Goal: Contribute content: Add original content to the website for others to see

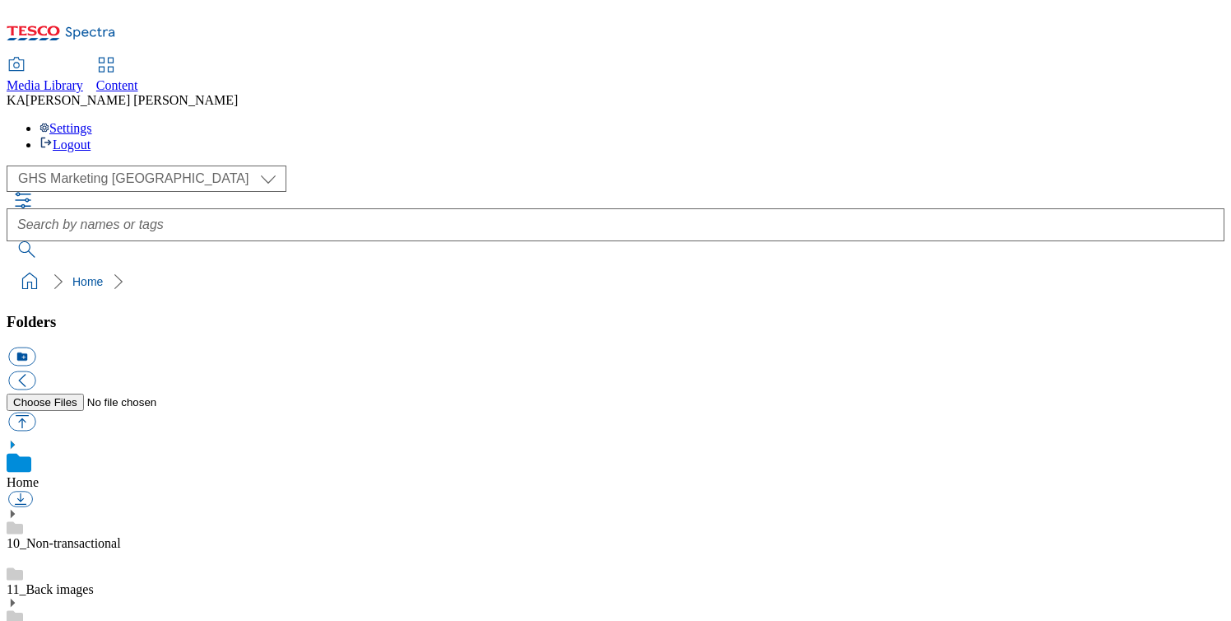
scroll to position [283, 0]
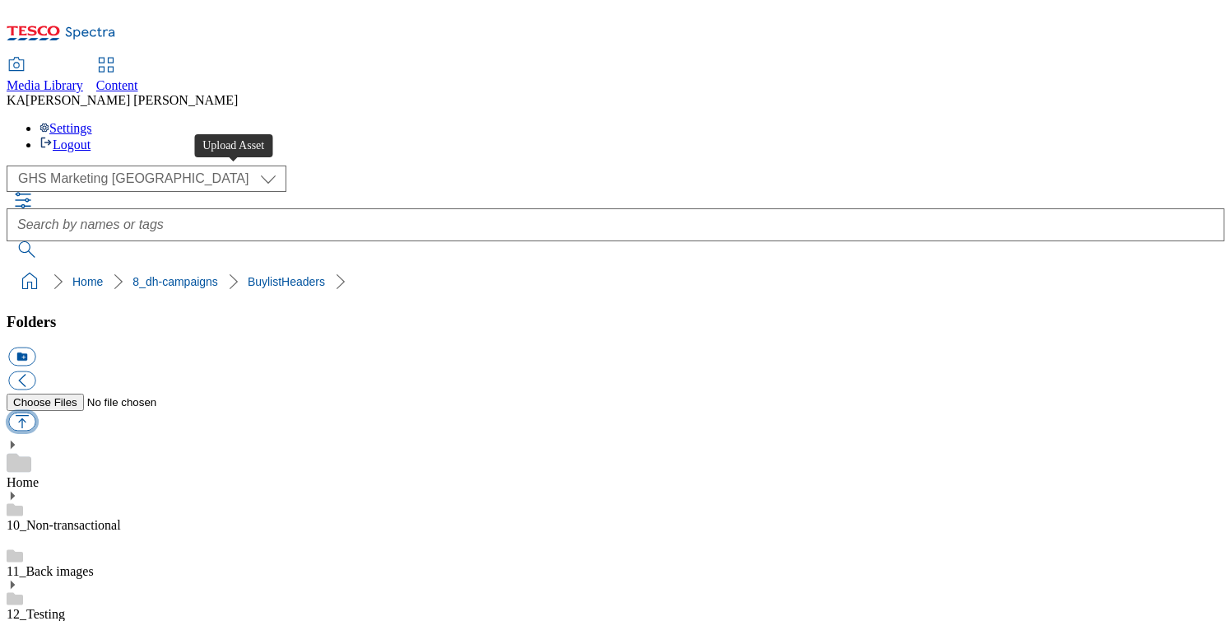
click at [35, 412] on button "button" at bounding box center [21, 421] width 27 height 19
type input "C:\fakepath\1754288545602-ad541420_Berocca_LegoBrand_H_1184x333_V1.jpg"
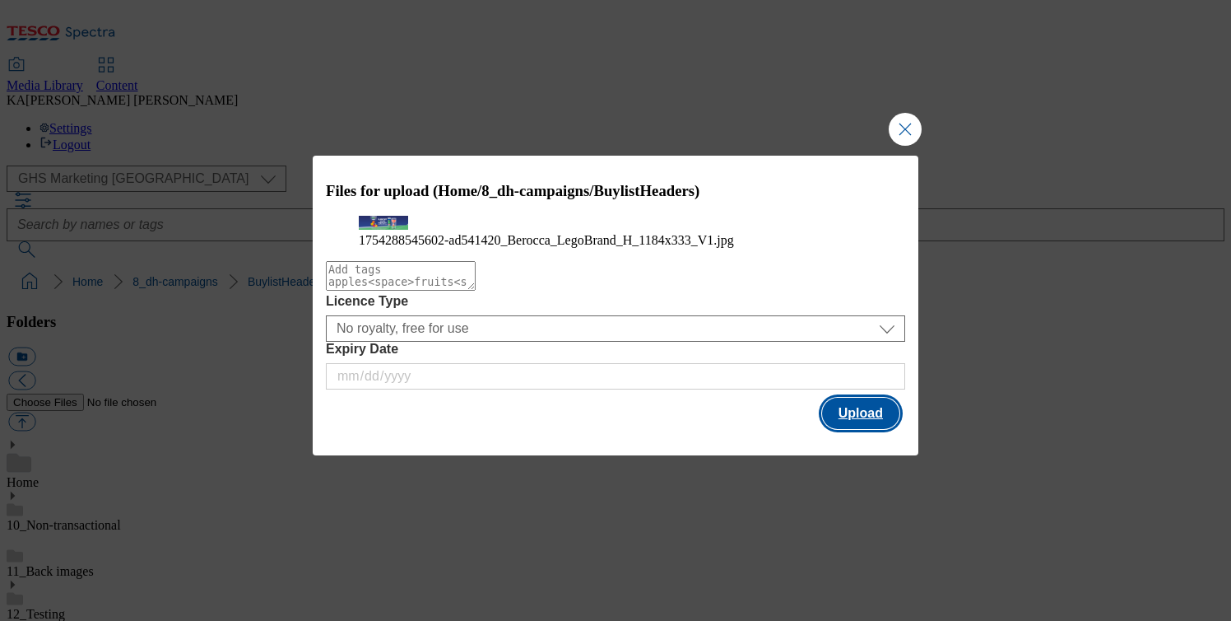
click at [861, 429] on button "Upload" at bounding box center [860, 413] width 77 height 31
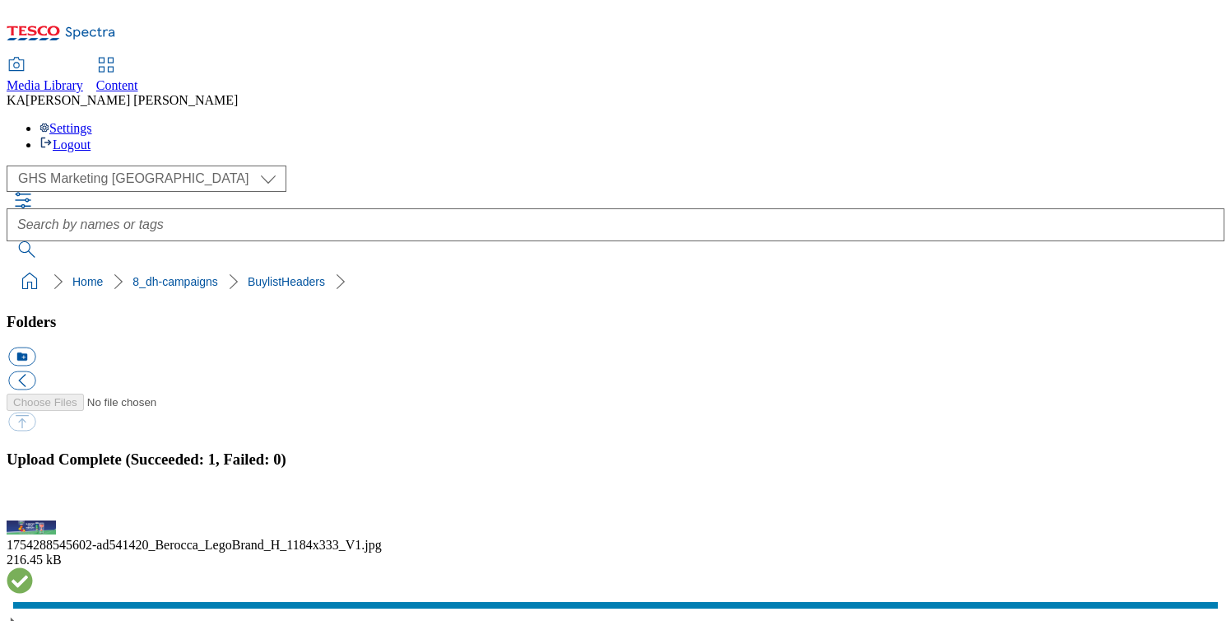
click at [33, 503] on button "button" at bounding box center [20, 511] width 25 height 16
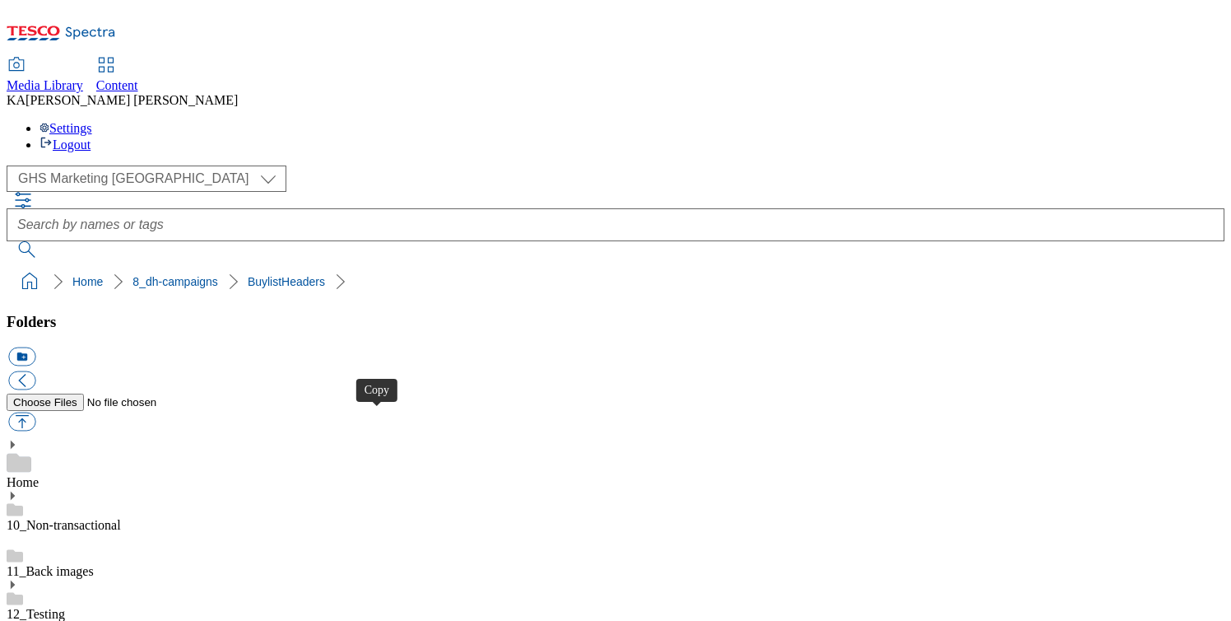
click at [35, 412] on button "button" at bounding box center [21, 421] width 27 height 19
type input "C:\fakepath\1754287507603-ad541419_Rennie_LegoBrand_H_1184x333_V1.jpg"
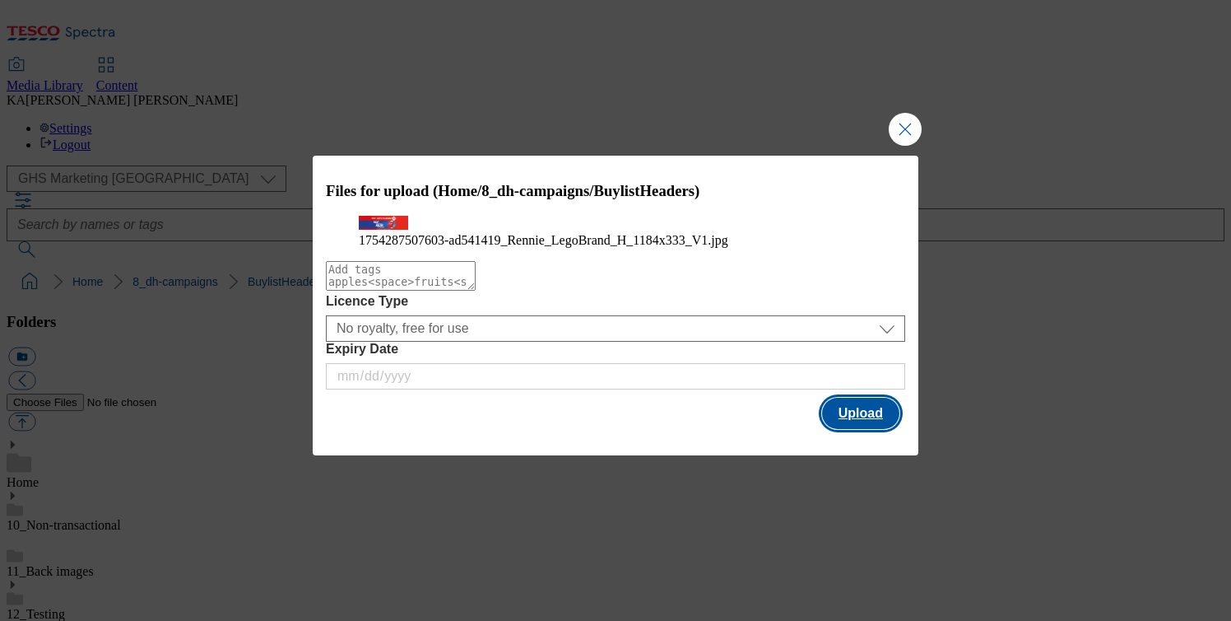
click at [856, 429] on button "Upload" at bounding box center [860, 413] width 77 height 31
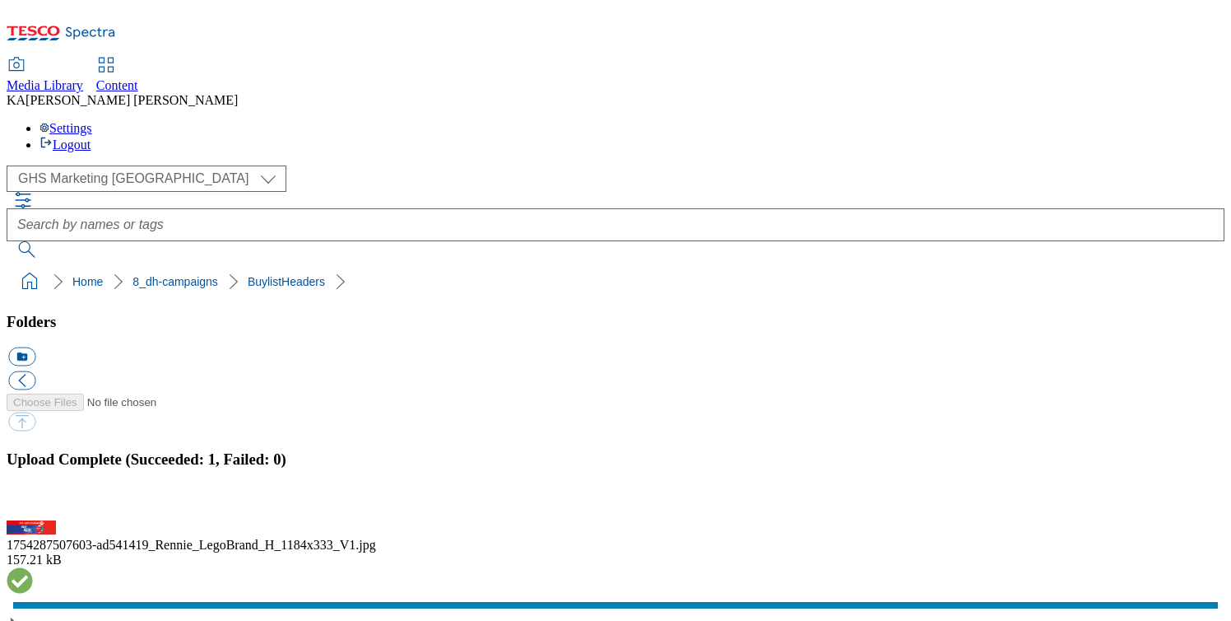
click at [33, 503] on button "button" at bounding box center [20, 511] width 25 height 16
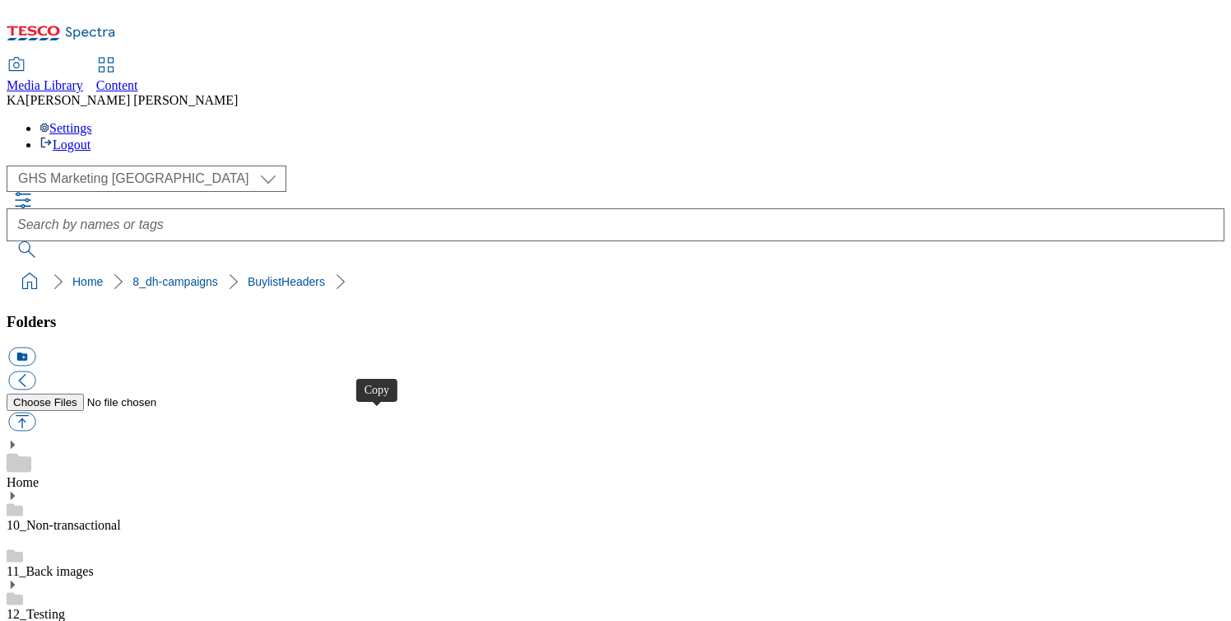
click at [35, 412] on button "button" at bounding box center [21, 421] width 27 height 19
type input "C:\fakepath\1757574074524-ad541951_Haleon_AQF_Stronger_Legobrand_H_1184X333_V2.…"
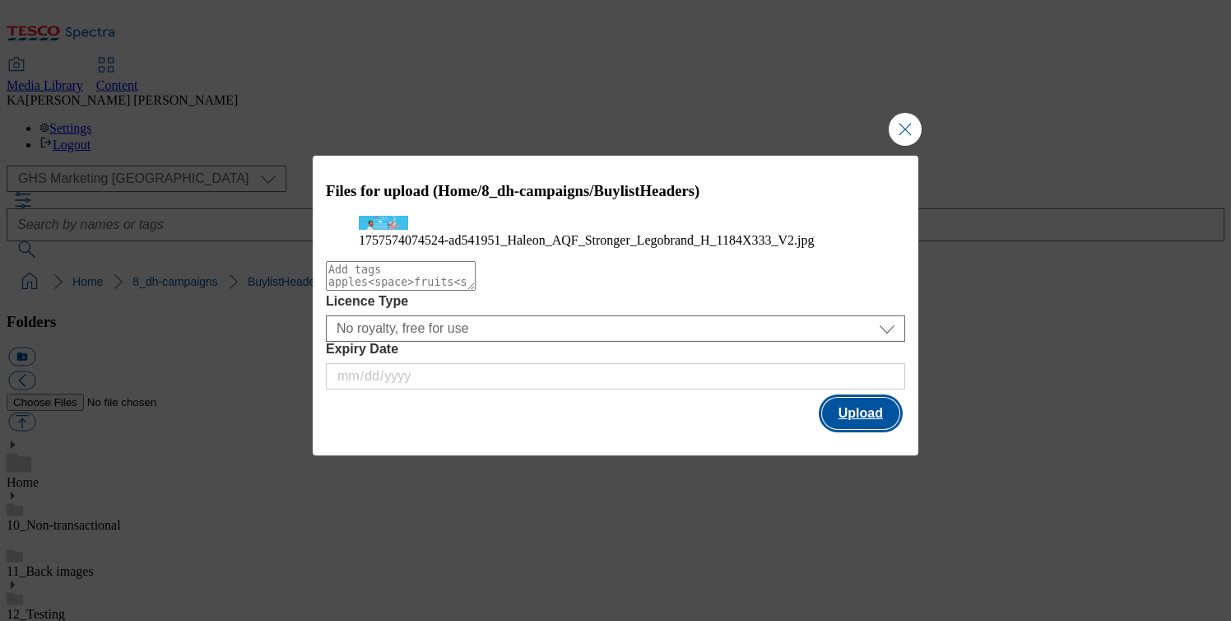
click at [837, 429] on button "Upload" at bounding box center [860, 413] width 77 height 31
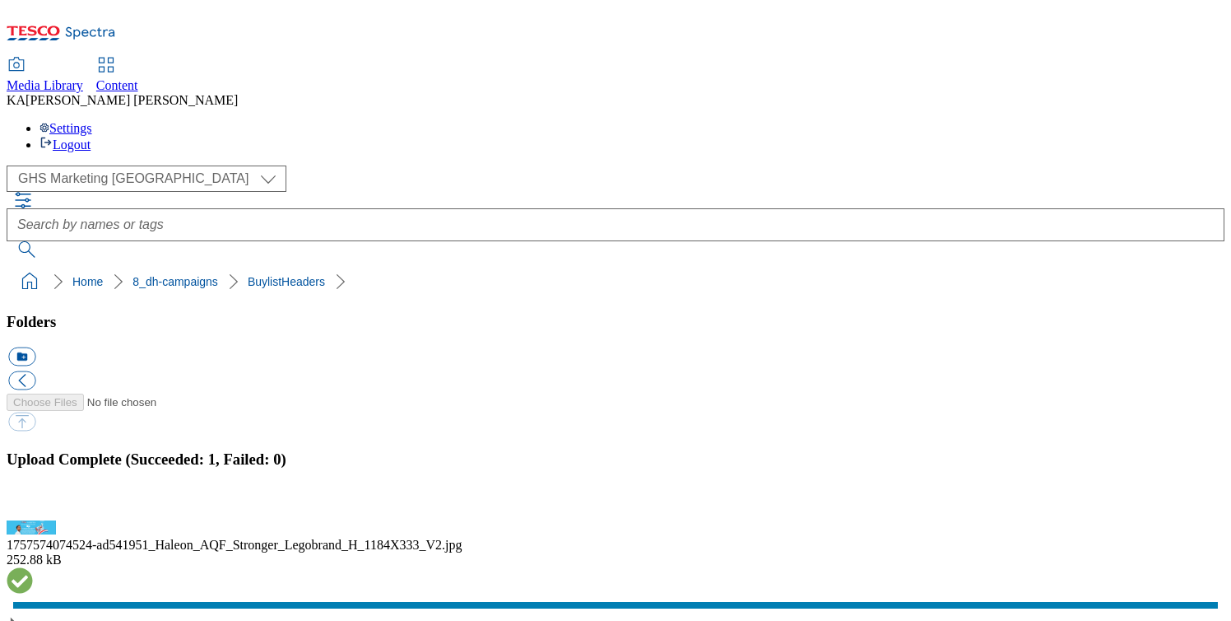
click at [33, 503] on button "button" at bounding box center [20, 511] width 25 height 16
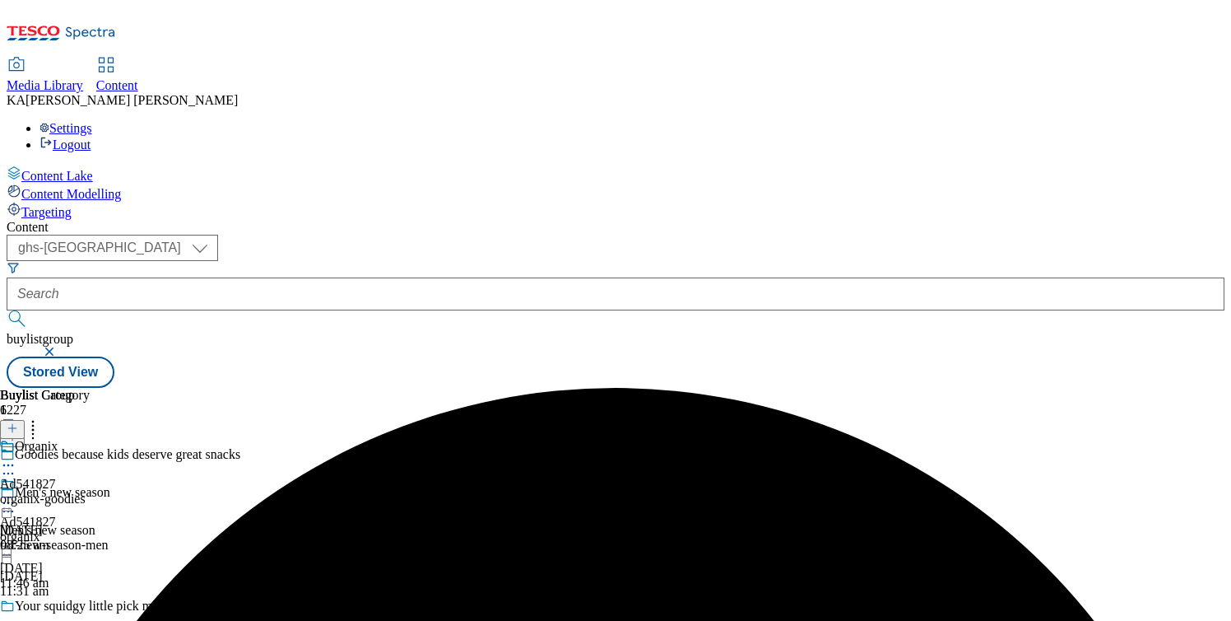
select select "ghs-[GEOGRAPHIC_DATA]"
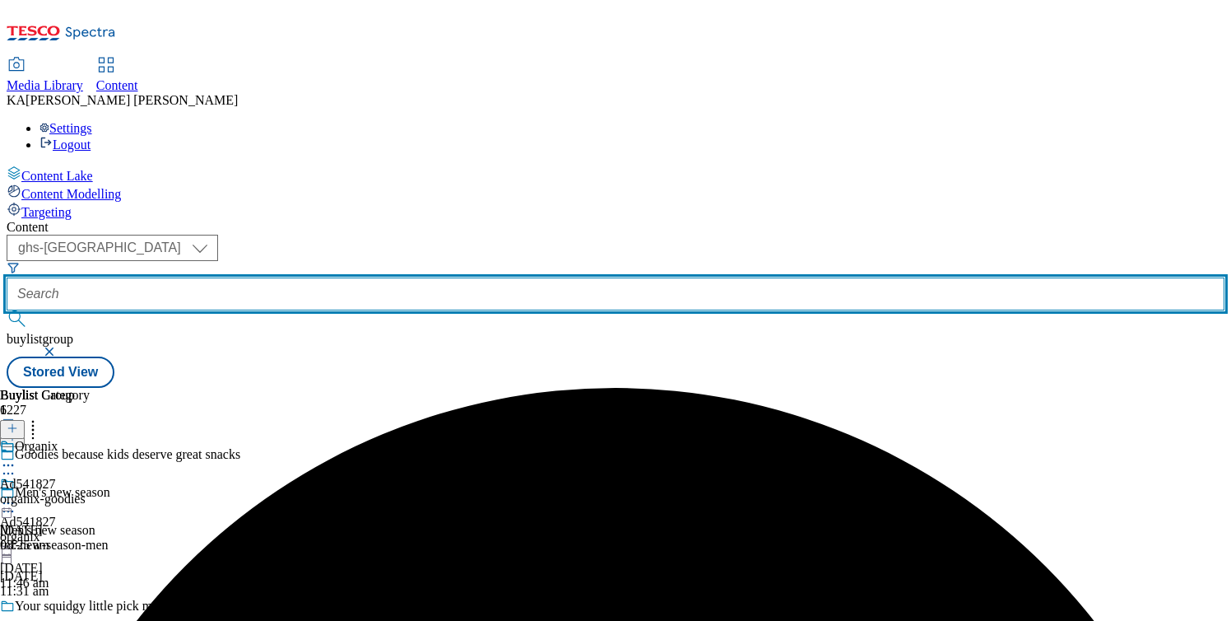
click at [428, 277] on input "text" at bounding box center [616, 293] width 1218 height 33
paste input "bayer-berocca-25tw24"
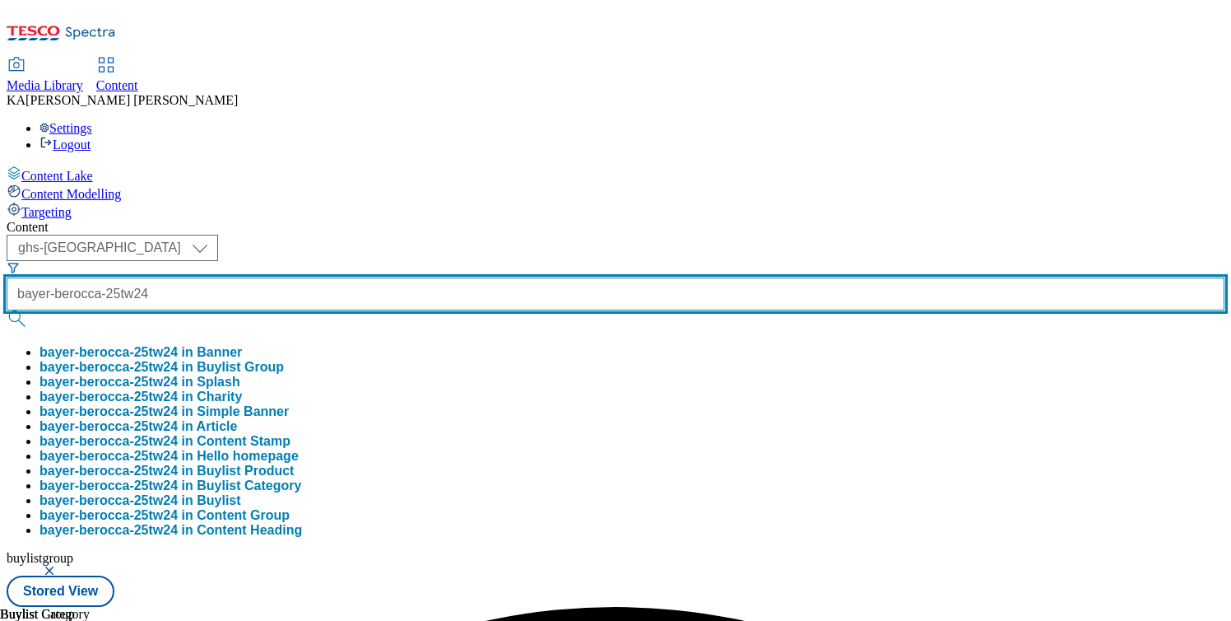
type input "bayer-berocca-25tw24"
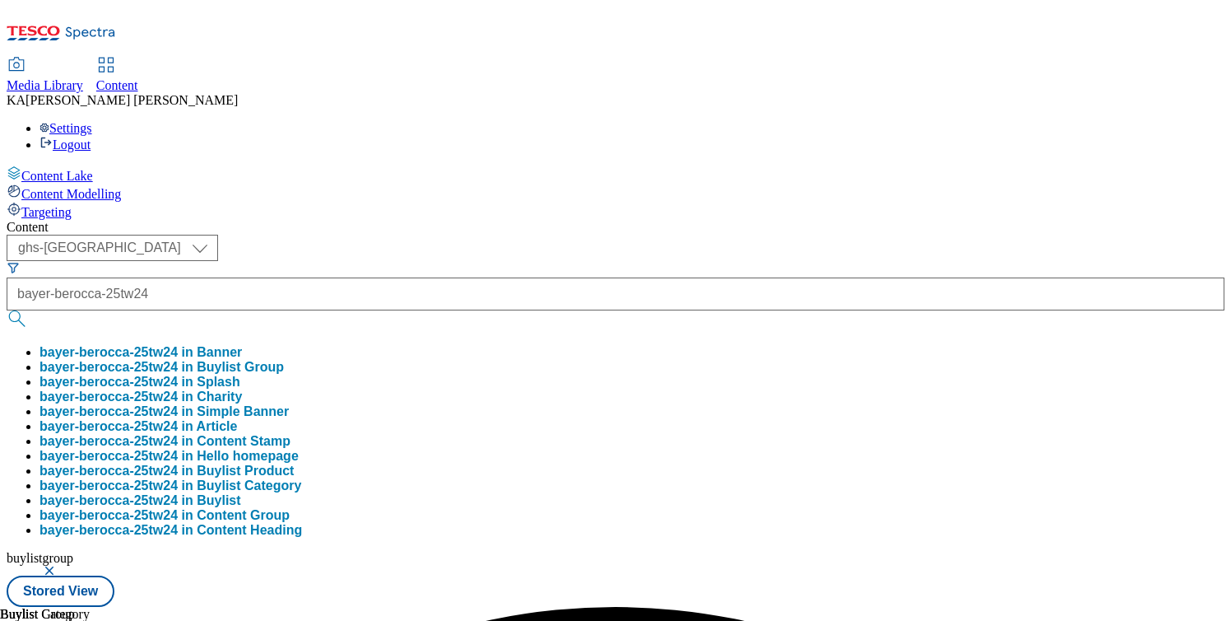
click at [284, 360] on button "bayer-berocca-25tw24 in Buylist Group" at bounding box center [162, 367] width 244 height 15
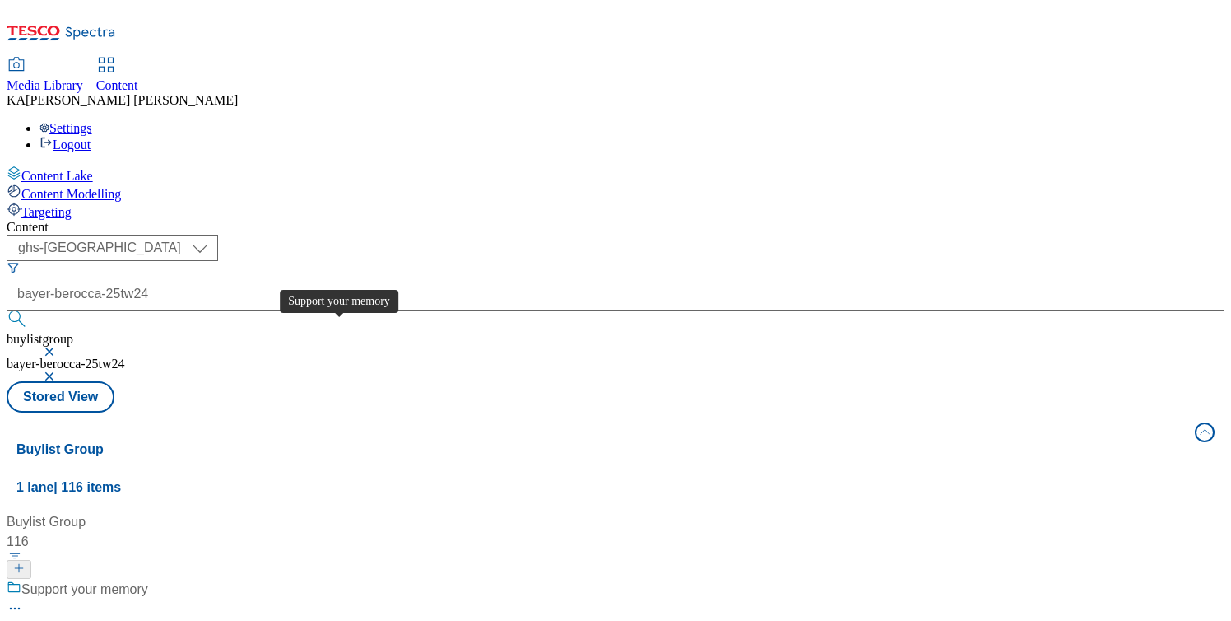
click at [148, 579] on div "Support your memory" at bounding box center [84, 589] width 127 height 20
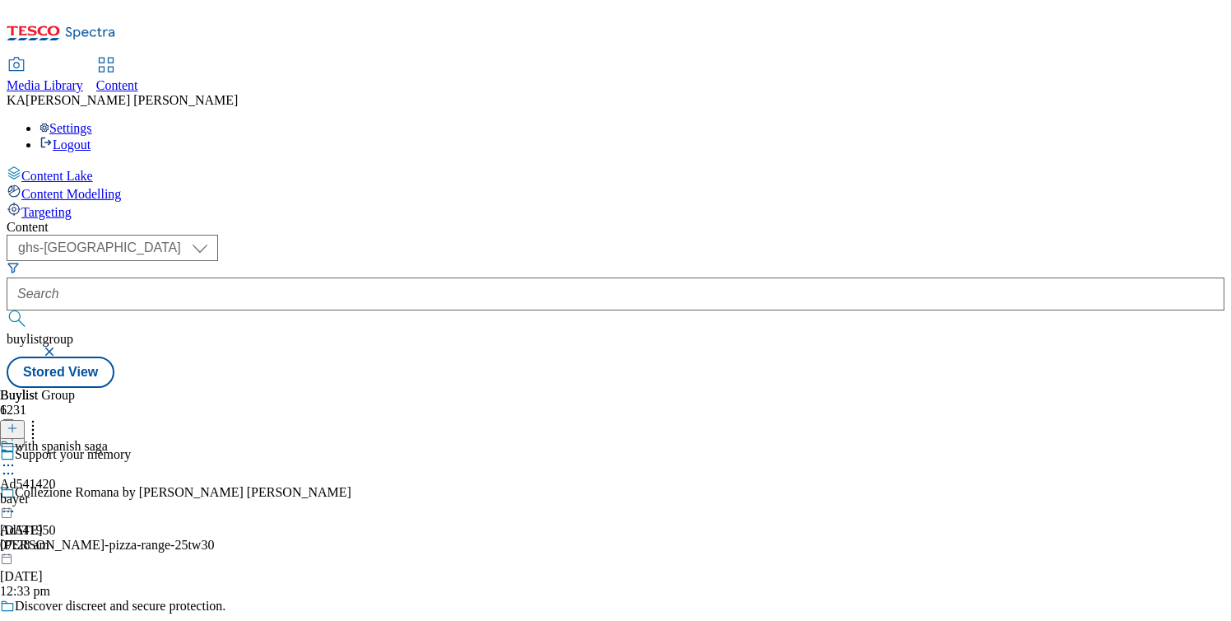
click at [16, 457] on icon at bounding box center [8, 465] width 16 height 16
click at [70, 494] on span "Edit" at bounding box center [60, 500] width 19 height 12
select select "tactical"
select select "supplier funded short term 1-3 weeks"
select select "dunnhumby"
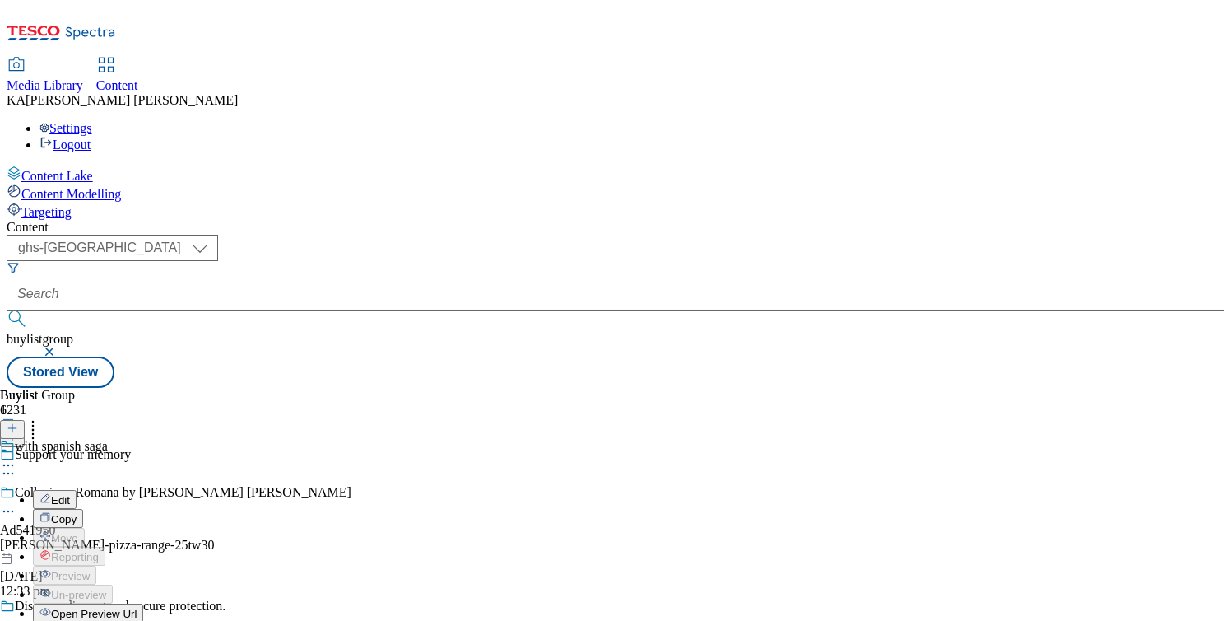
select select "Banner"
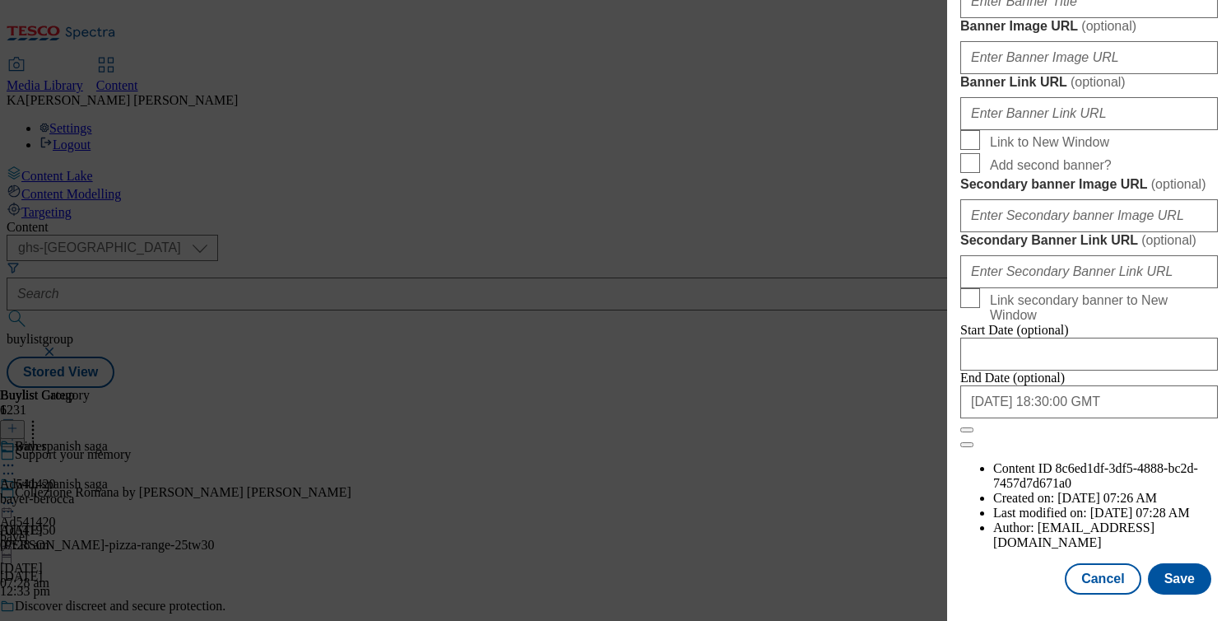
scroll to position [1606, 0]
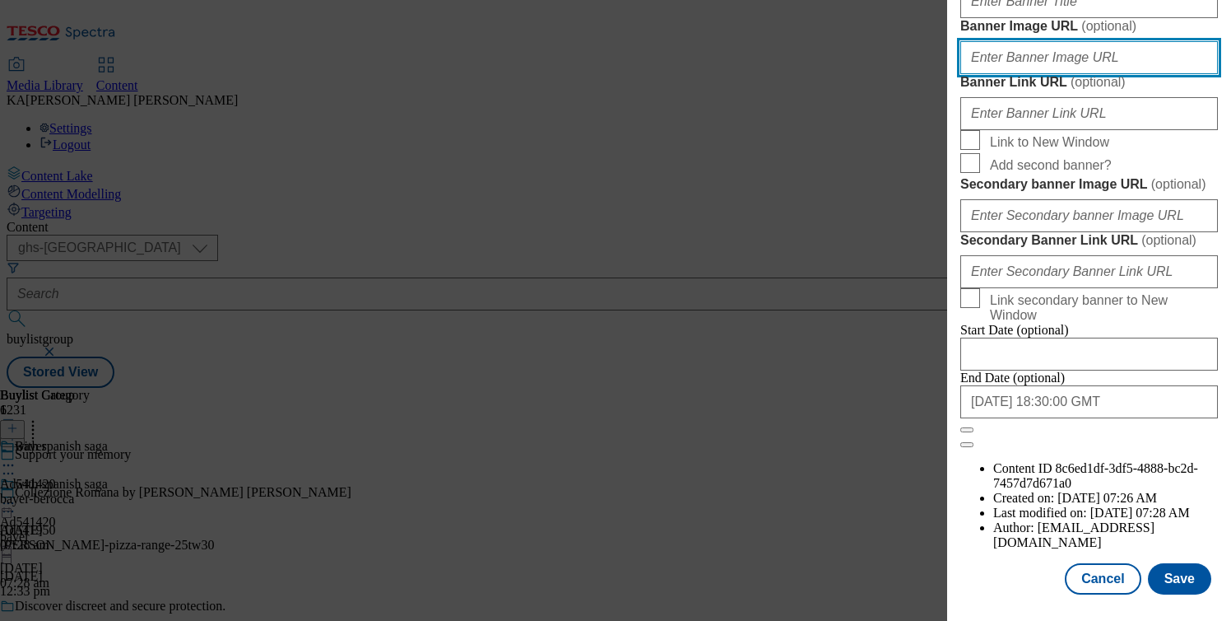
click at [1010, 74] on input "Banner Image URL ( optional )" at bounding box center [1089, 57] width 258 height 33
paste input "https://digitalcontent.api.tesco.com/v2/media/ghs-mktg/f47b4dda-5182-4982-97e8-…"
type input "https://digitalcontent.api.tesco.com/v2/media/ghs-mktg/f47b4dda-5182-4982-97e8-…"
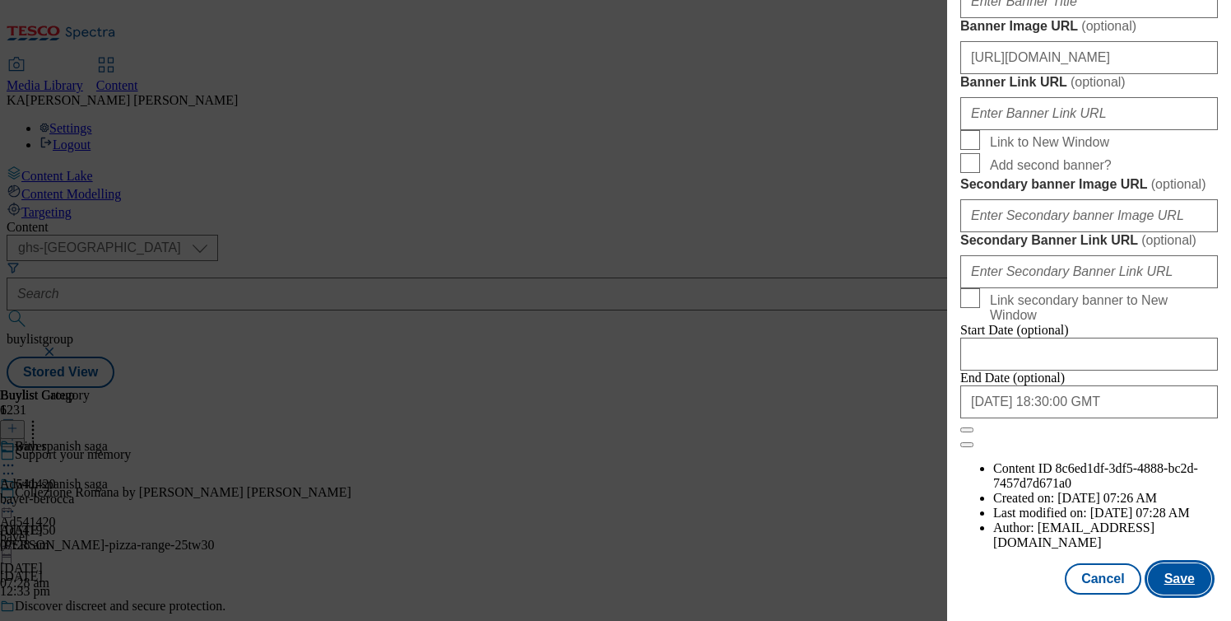
click at [1183, 575] on button "Save" at bounding box center [1179, 578] width 63 height 31
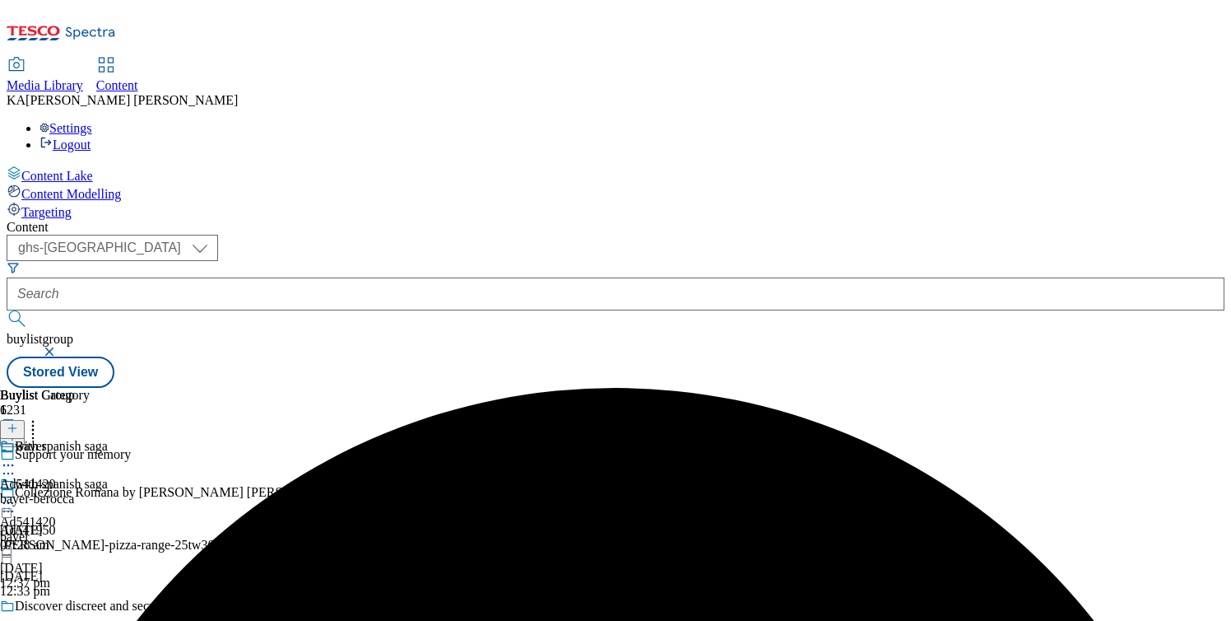
click at [16, 495] on icon at bounding box center [8, 503] width 16 height 16
click at [90, 607] on span "Preview" at bounding box center [70, 613] width 39 height 12
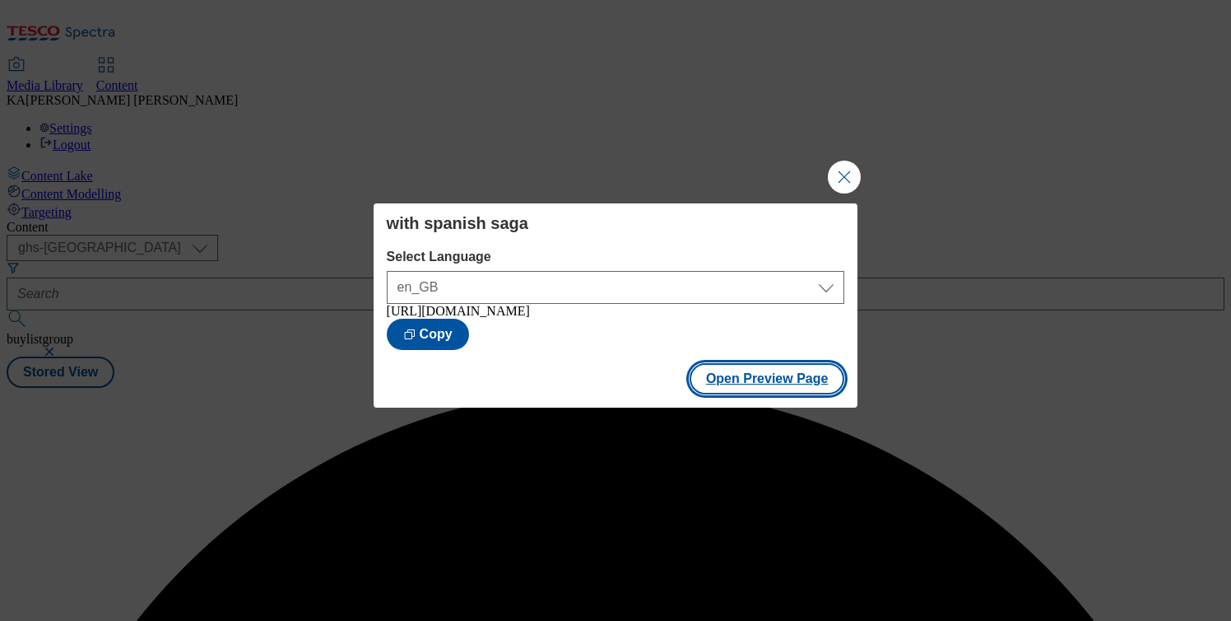
click at [704, 391] on button "Open Preview Page" at bounding box center [768, 378] width 156 height 31
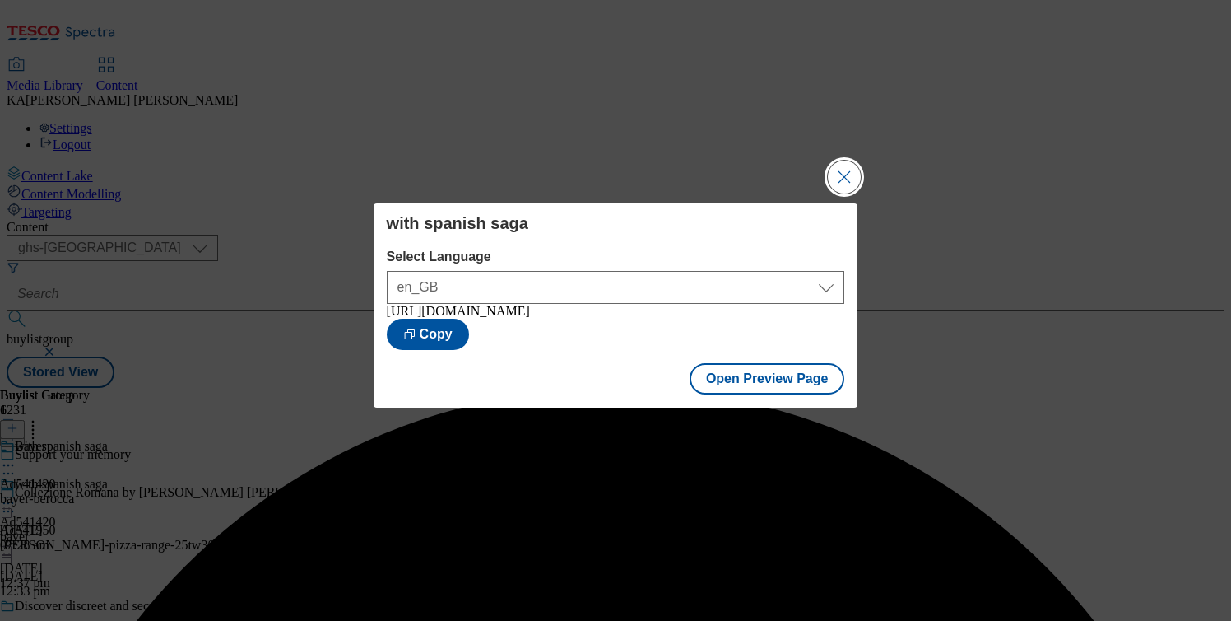
click at [832, 160] on button "Close Modal" at bounding box center [844, 176] width 33 height 33
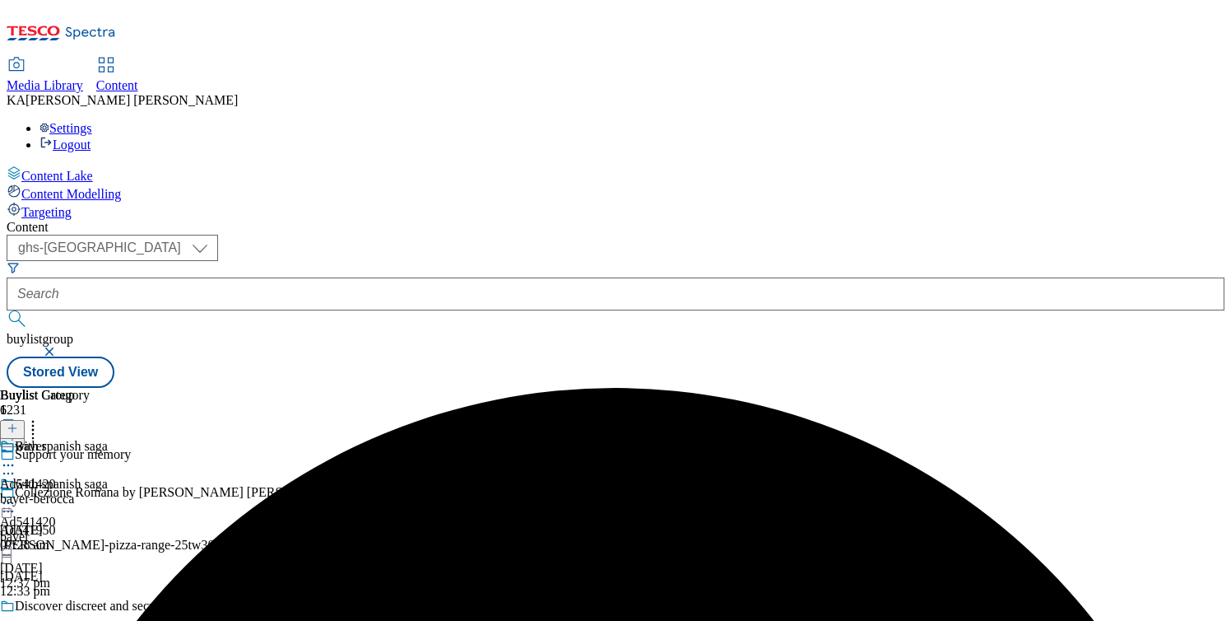
click at [16, 495] on icon at bounding box center [8, 503] width 16 height 16
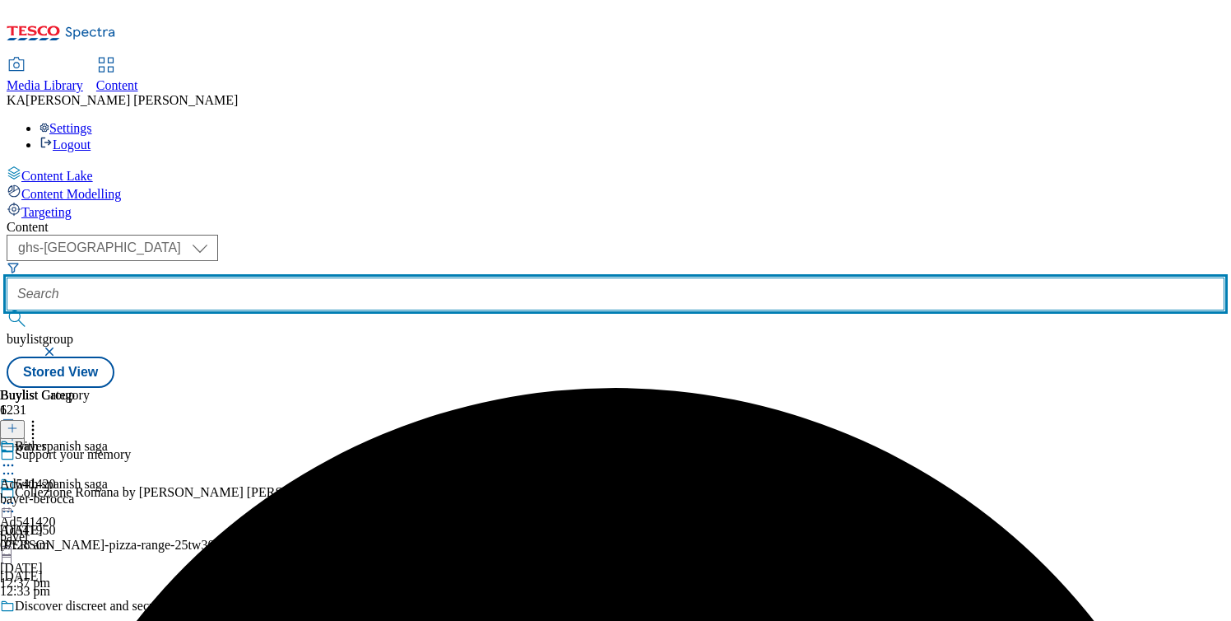
click at [411, 277] on input "text" at bounding box center [616, 293] width 1218 height 33
paste input "bayer-rennie-25tw24"
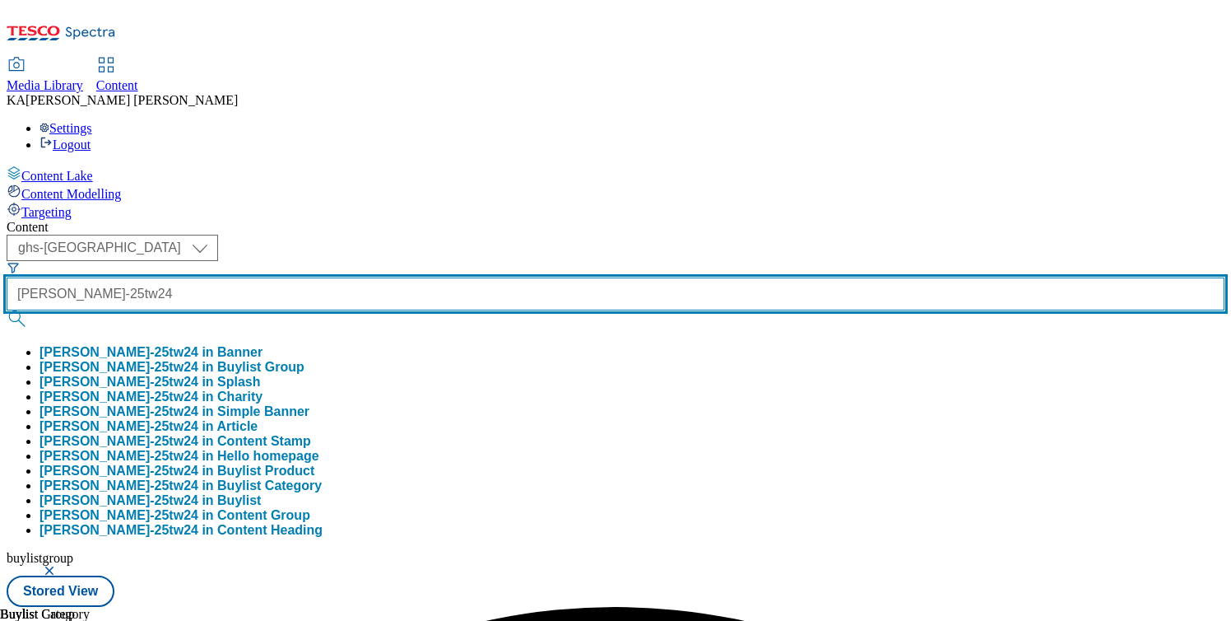
type input "bayer-rennie-25tw24"
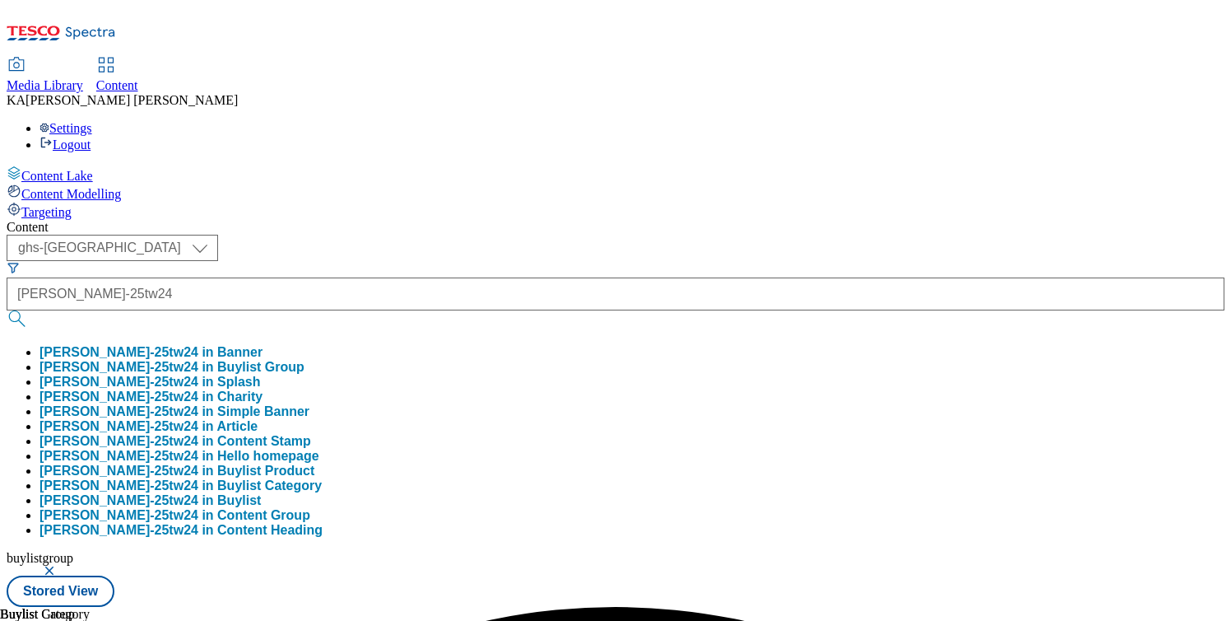
click at [305, 360] on button "bayer-rennie-25tw24 in Buylist Group" at bounding box center [172, 367] width 265 height 15
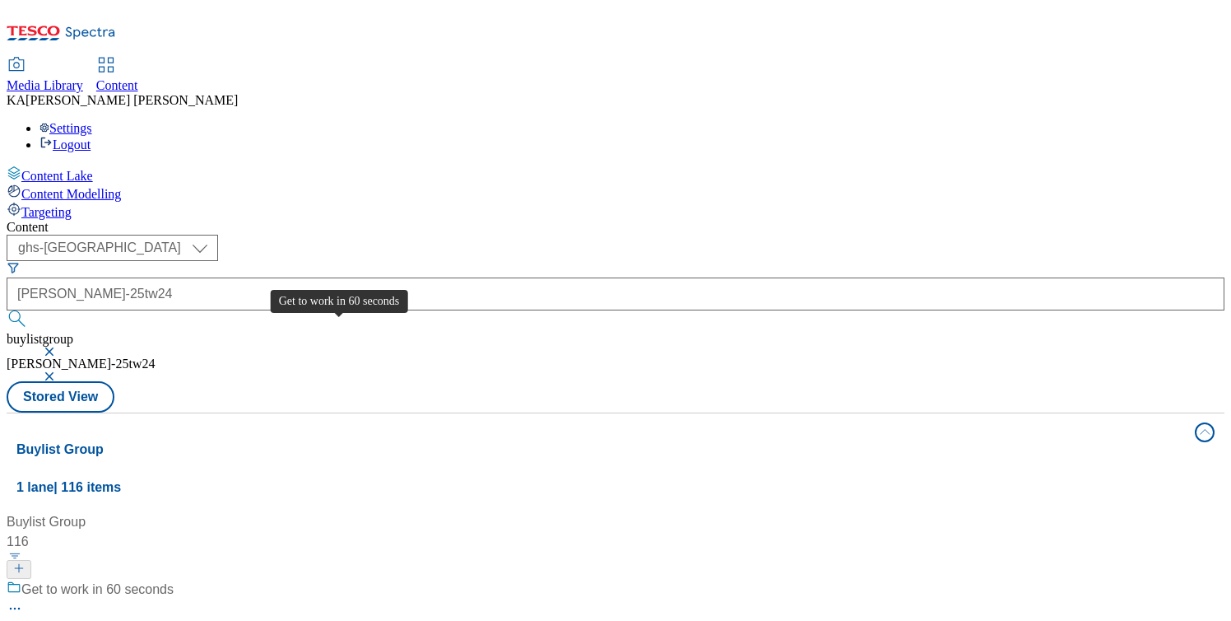
click at [174, 579] on div "Get to work in 60 seconds" at bounding box center [97, 589] width 152 height 20
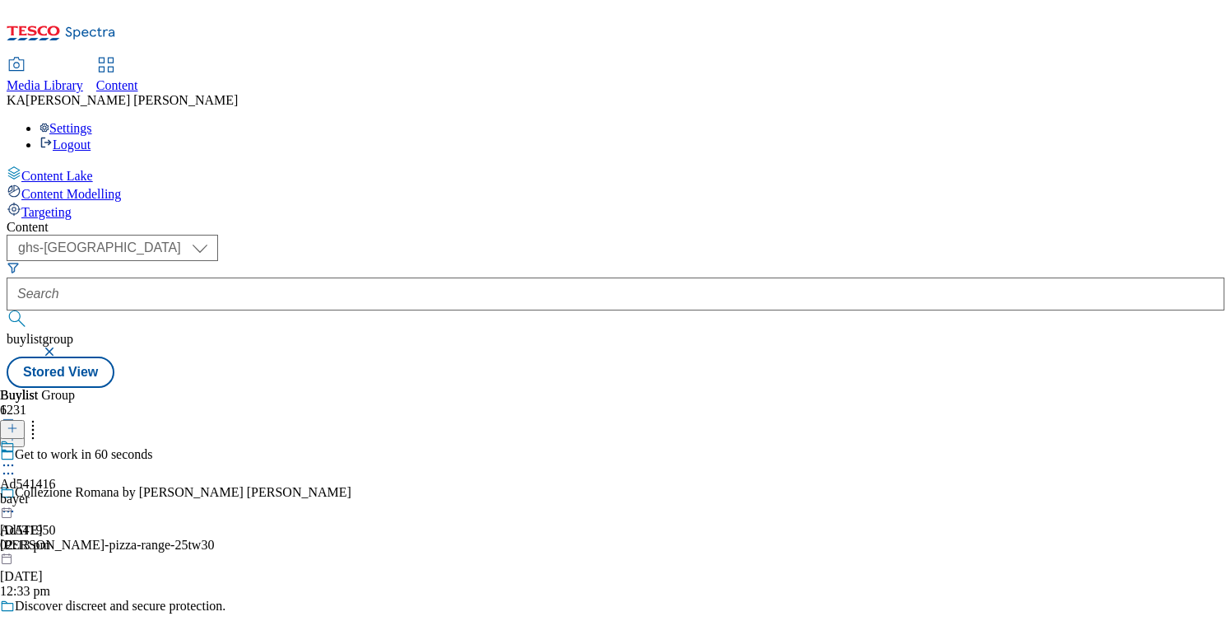
click at [16, 457] on icon at bounding box center [8, 465] width 16 height 16
click at [70, 494] on span "Edit" at bounding box center [60, 500] width 19 height 12
select select "tactical"
select select "supplier funded short term 1-3 weeks"
select select "dunnhumby"
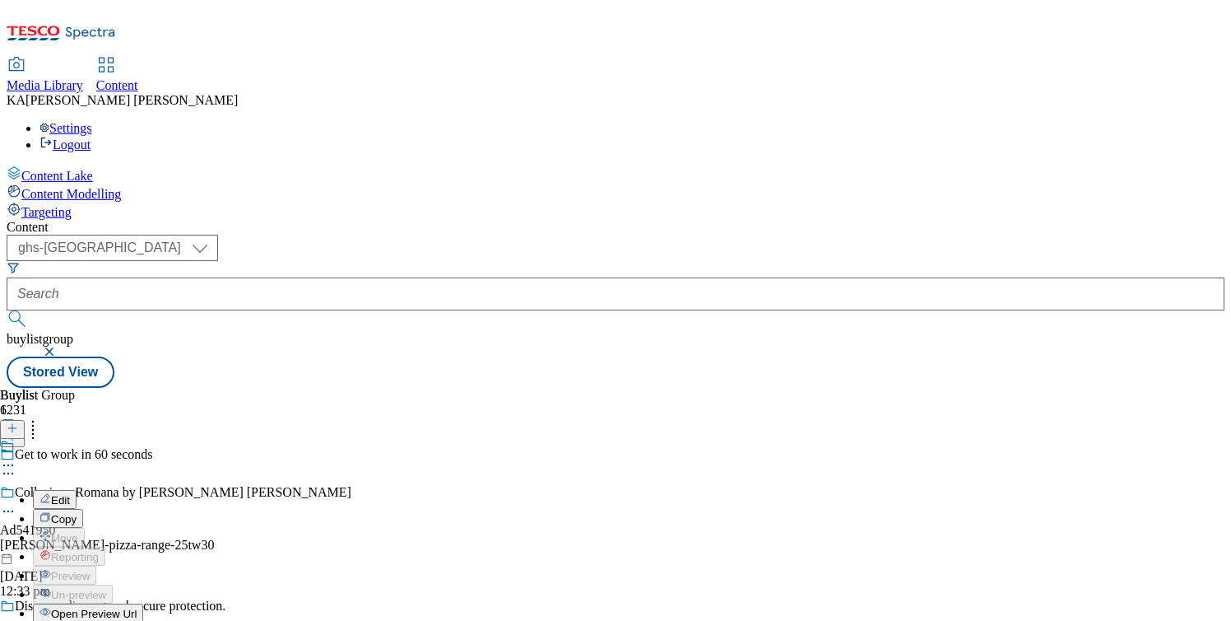
select select "Banner"
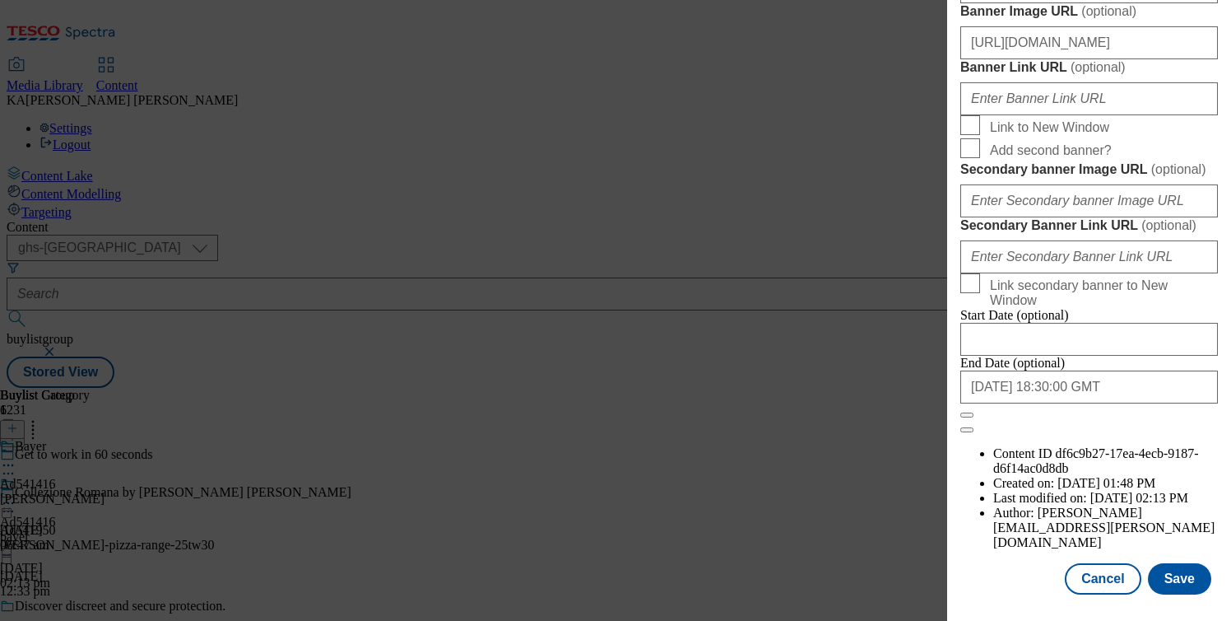
scroll to position [1849, 0]
click at [1185, 570] on button "Save" at bounding box center [1179, 578] width 63 height 31
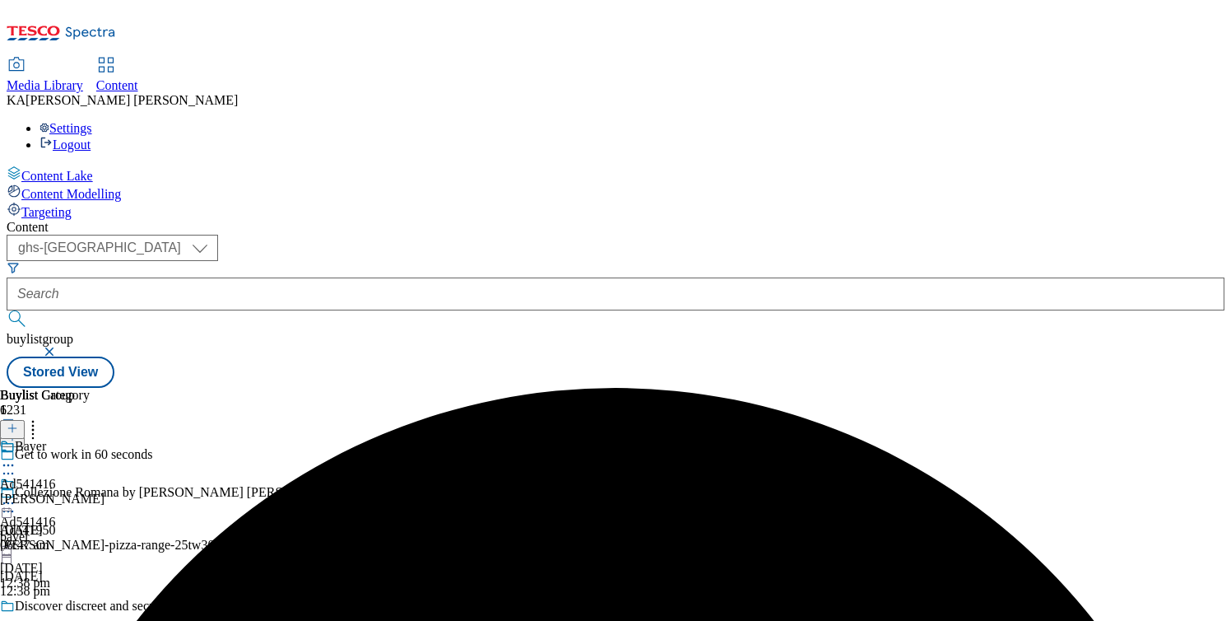
click at [16, 495] on icon at bounding box center [8, 503] width 16 height 16
click at [90, 607] on span "Preview" at bounding box center [70, 613] width 39 height 12
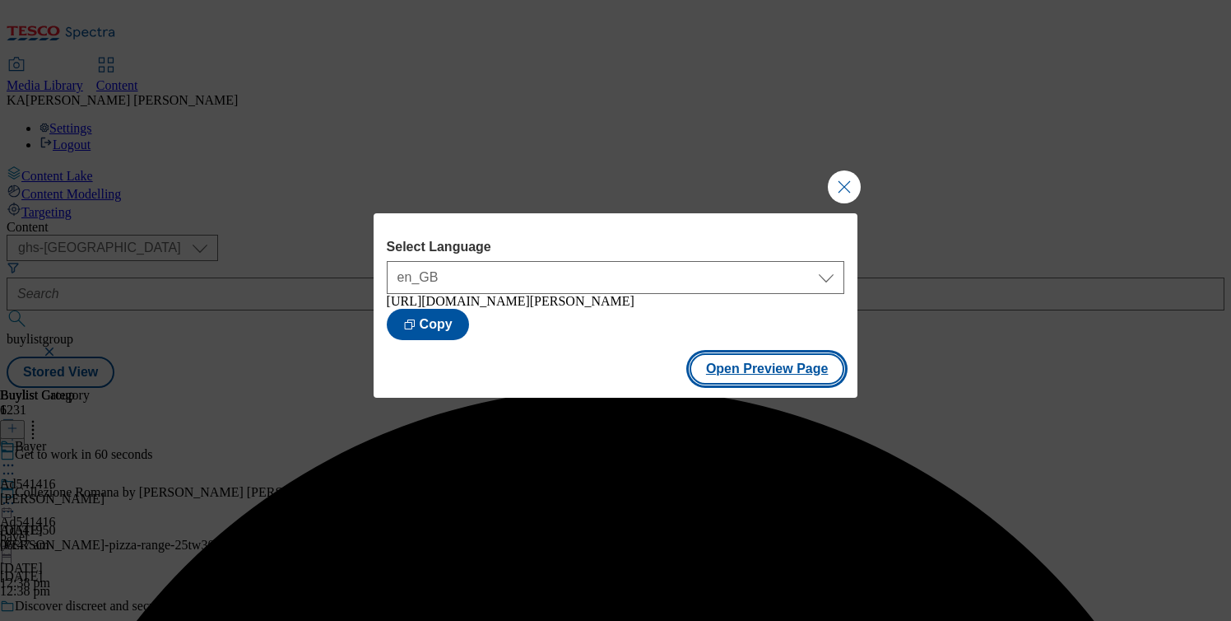
click at [728, 376] on button "Open Preview Page" at bounding box center [768, 368] width 156 height 31
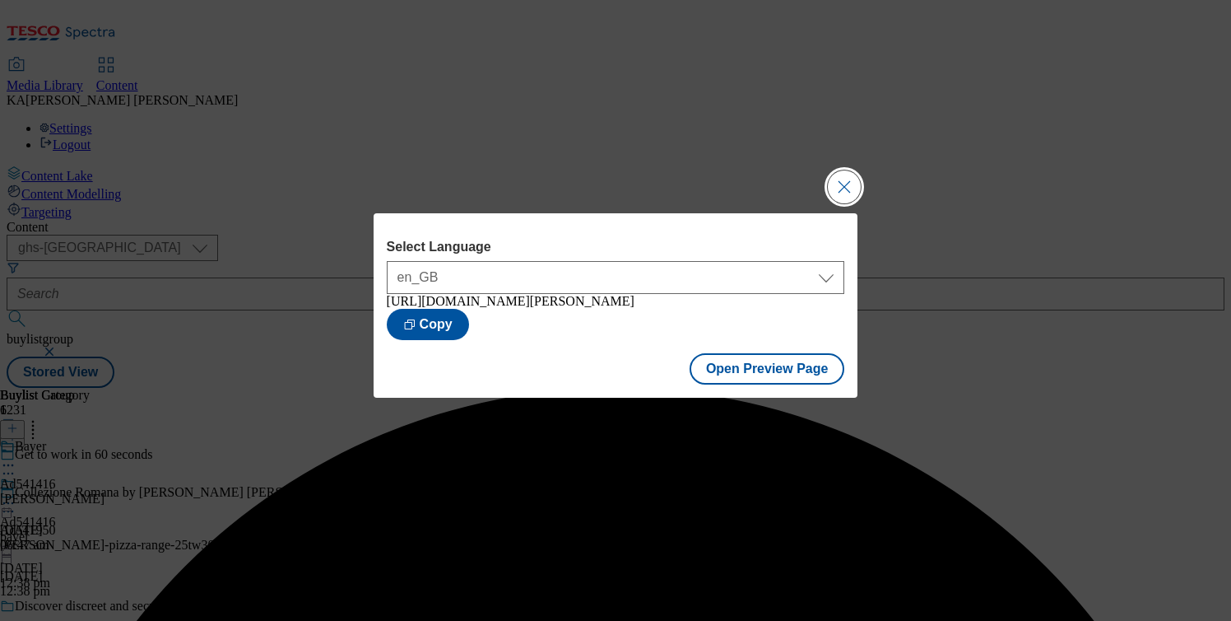
click at [844, 188] on button "Close Modal" at bounding box center [844, 186] width 33 height 33
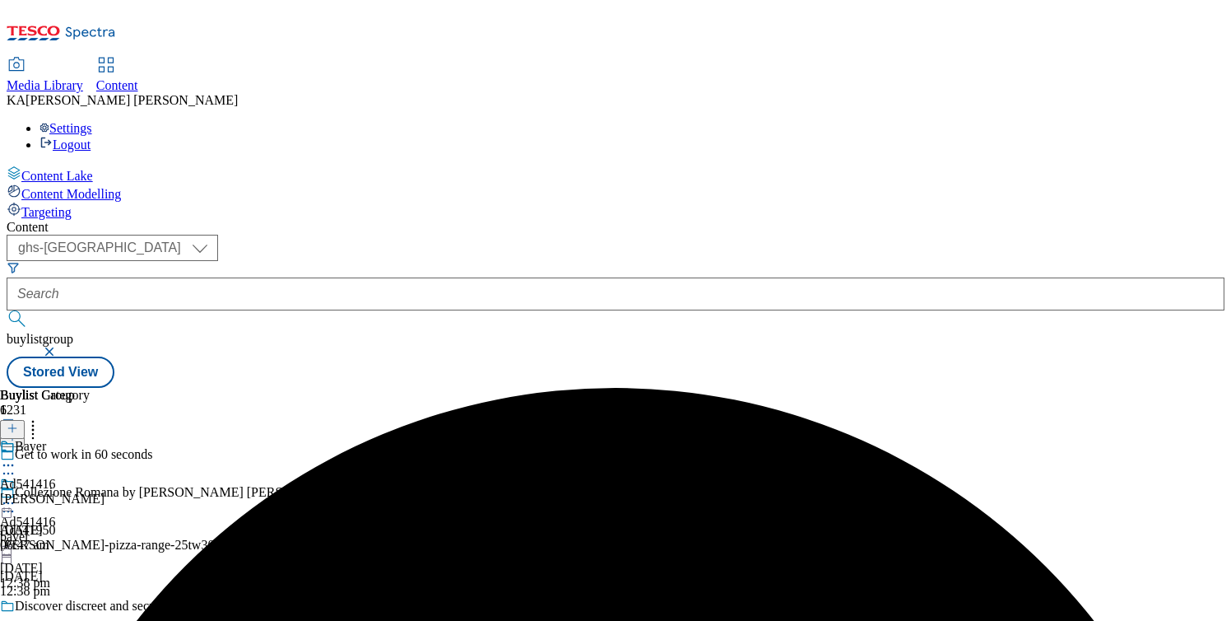
click at [16, 495] on icon at bounding box center [8, 503] width 16 height 16
click at [356, 388] on div "Buylist Group 6231 Get to work in 60 seconds Collezione Romana by Crosta Mollic…" at bounding box center [616, 388] width 1218 height 0
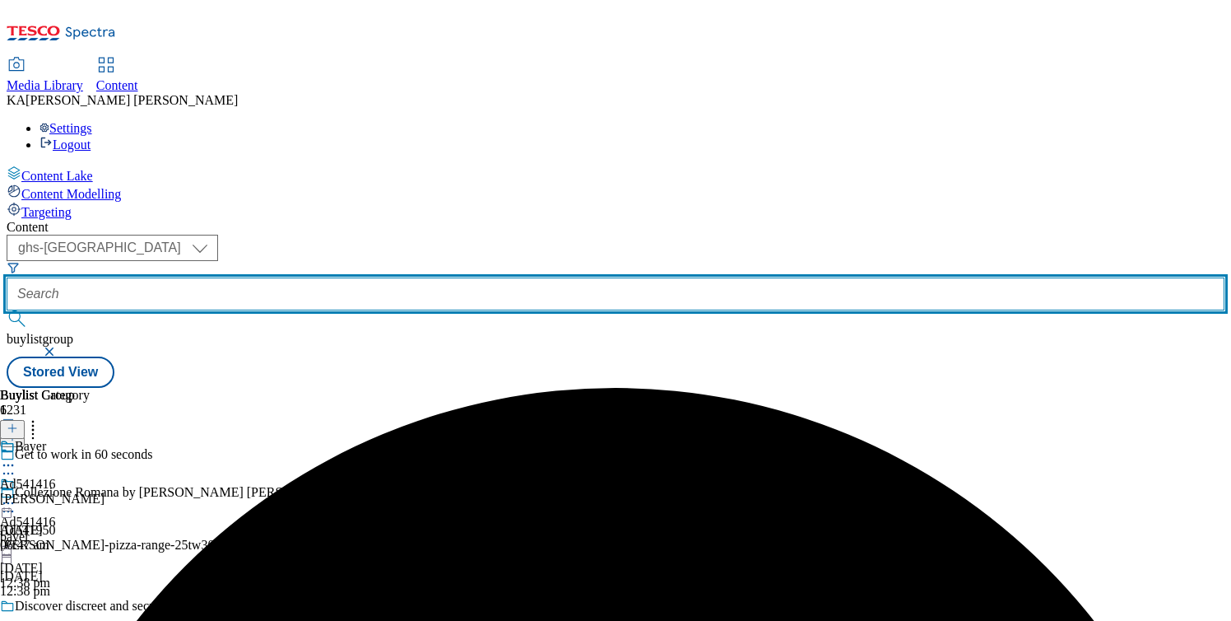
click at [365, 277] on input "text" at bounding box center [616, 293] width 1218 height 33
paste input "haleon-aquafresh-25tw30"
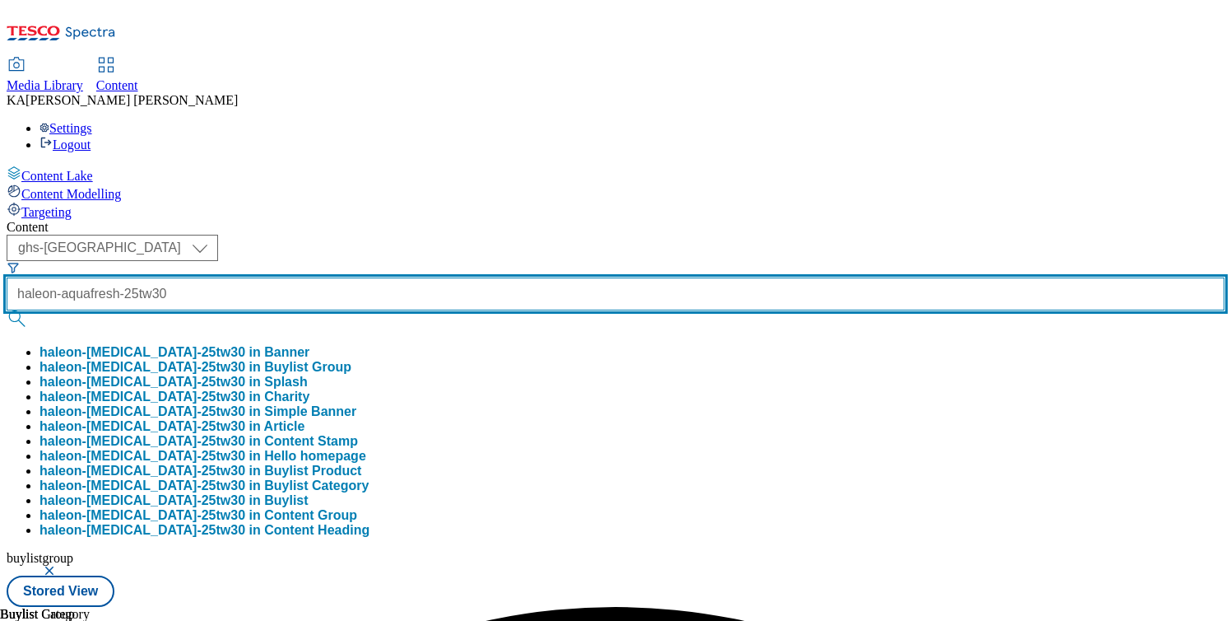
scroll to position [0, 14]
type input "haleon-aquafresh-25tw30"
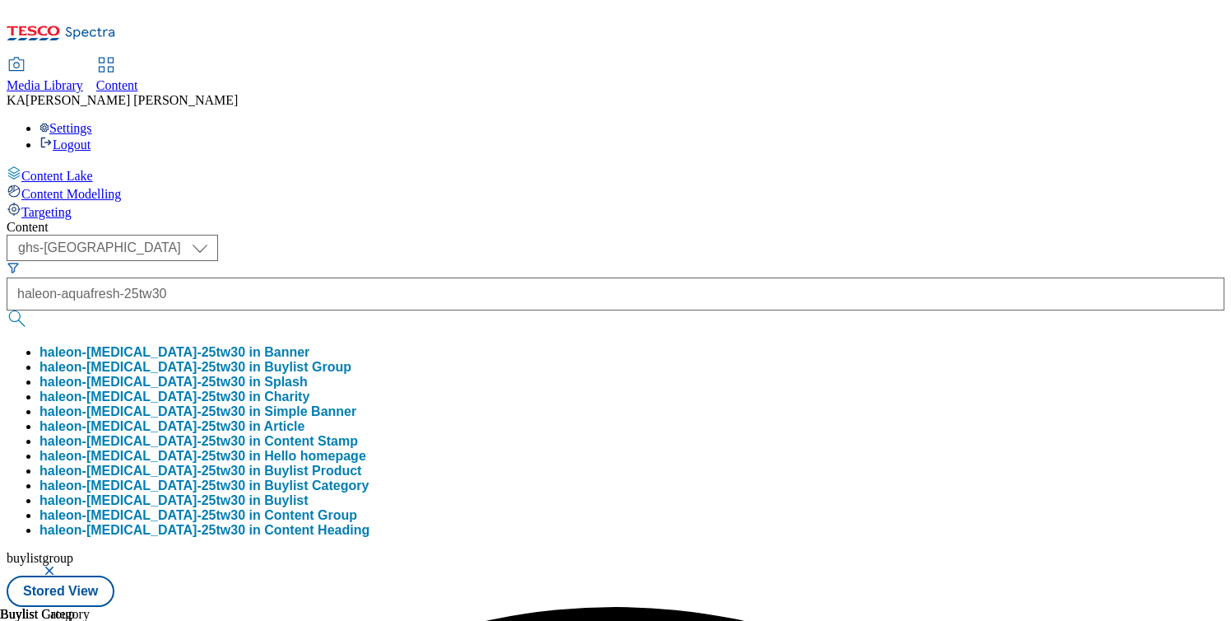
click at [351, 360] on button "haleon-aquafresh-25tw30 in Buylist Group" at bounding box center [196, 367] width 312 height 15
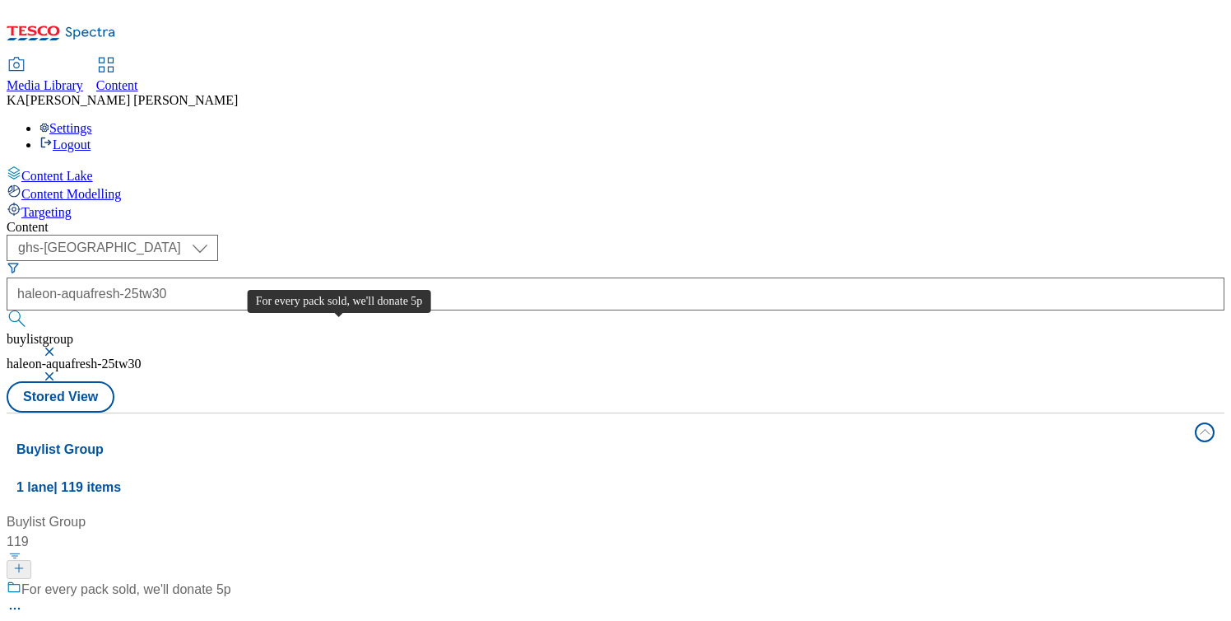
click at [231, 579] on div "For every pack sold, we'll donate 5p" at bounding box center [126, 589] width 210 height 20
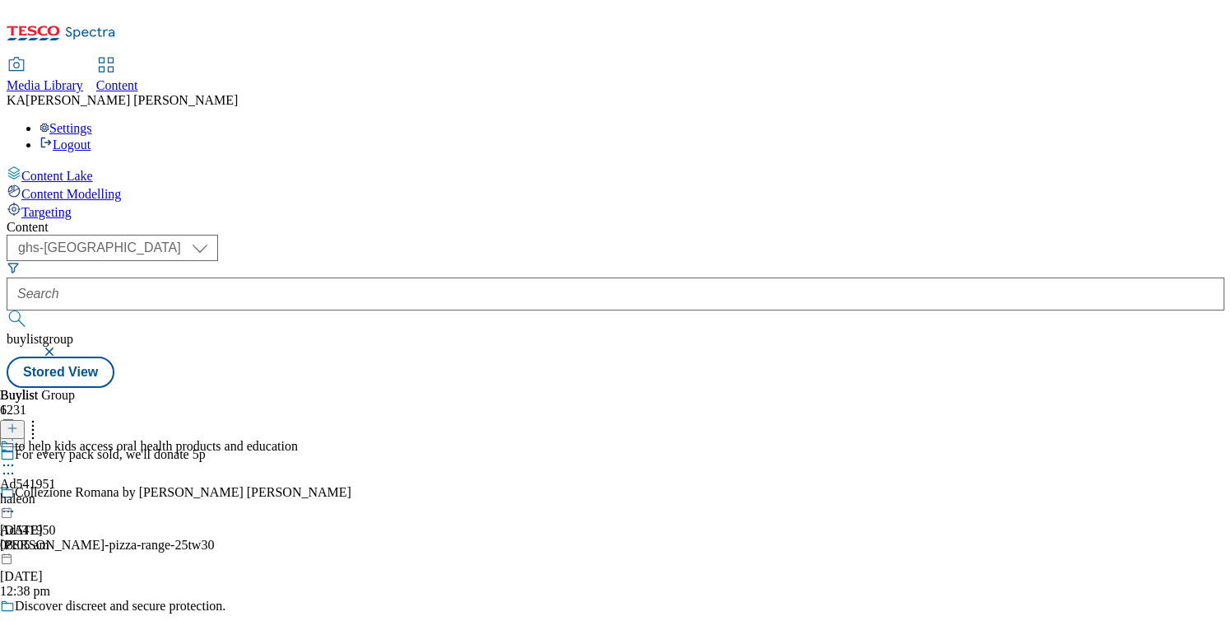
click at [16, 457] on icon at bounding box center [8, 465] width 16 height 16
click at [70, 494] on span "Edit" at bounding box center [60, 500] width 19 height 12
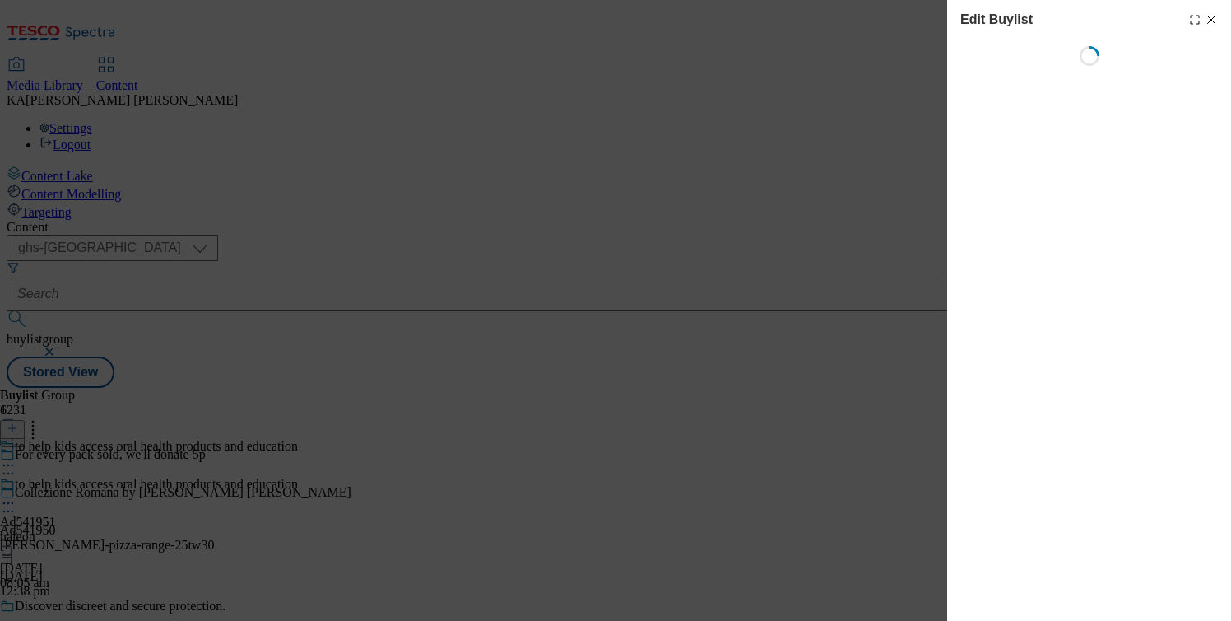
select select "tactical"
select select "supplier funded short term 1-3 weeks"
select select "dunnhumby"
select select "Banner"
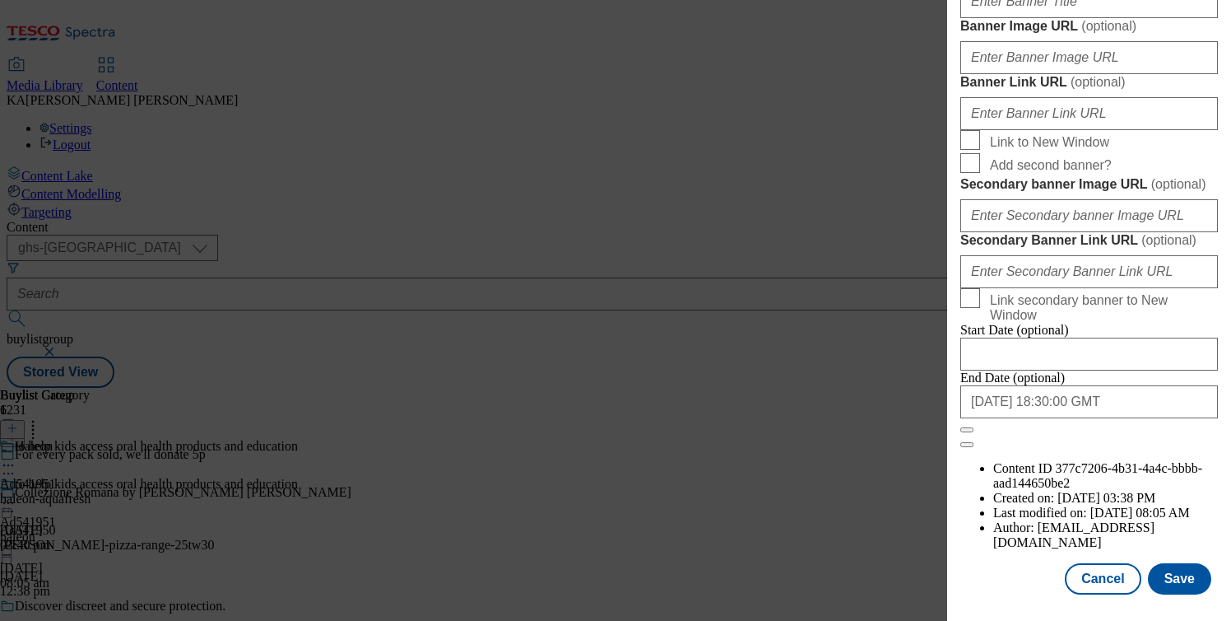
scroll to position [1834, 0]
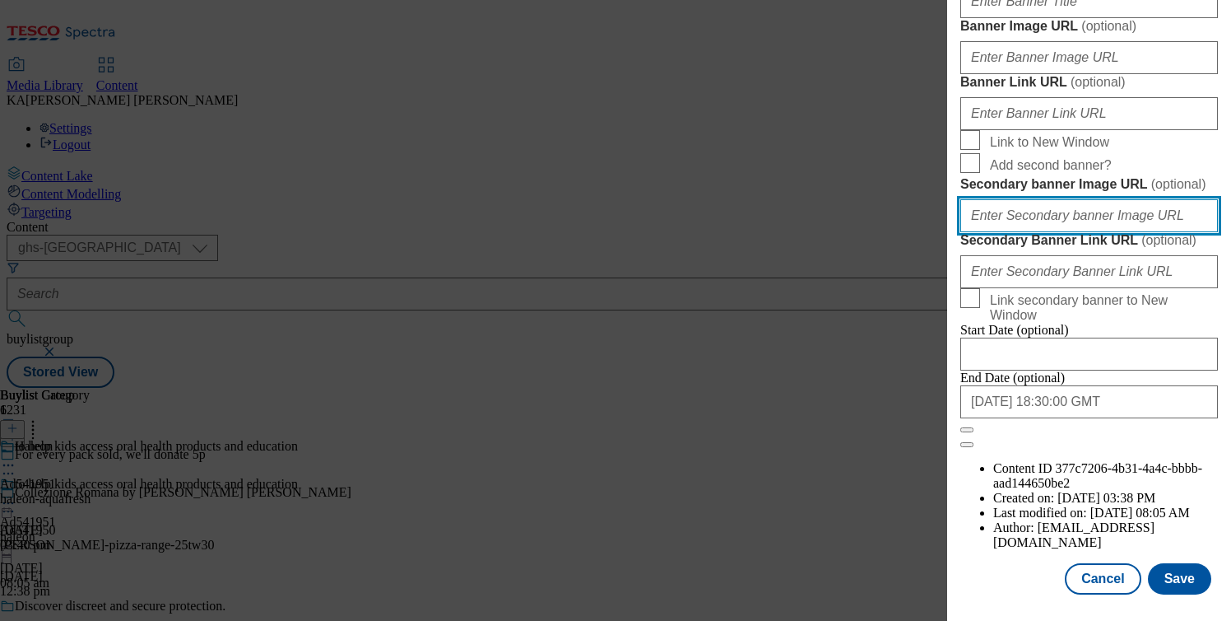
click at [999, 232] on input "Secondary banner Image URL ( optional )" at bounding box center [1089, 215] width 258 height 33
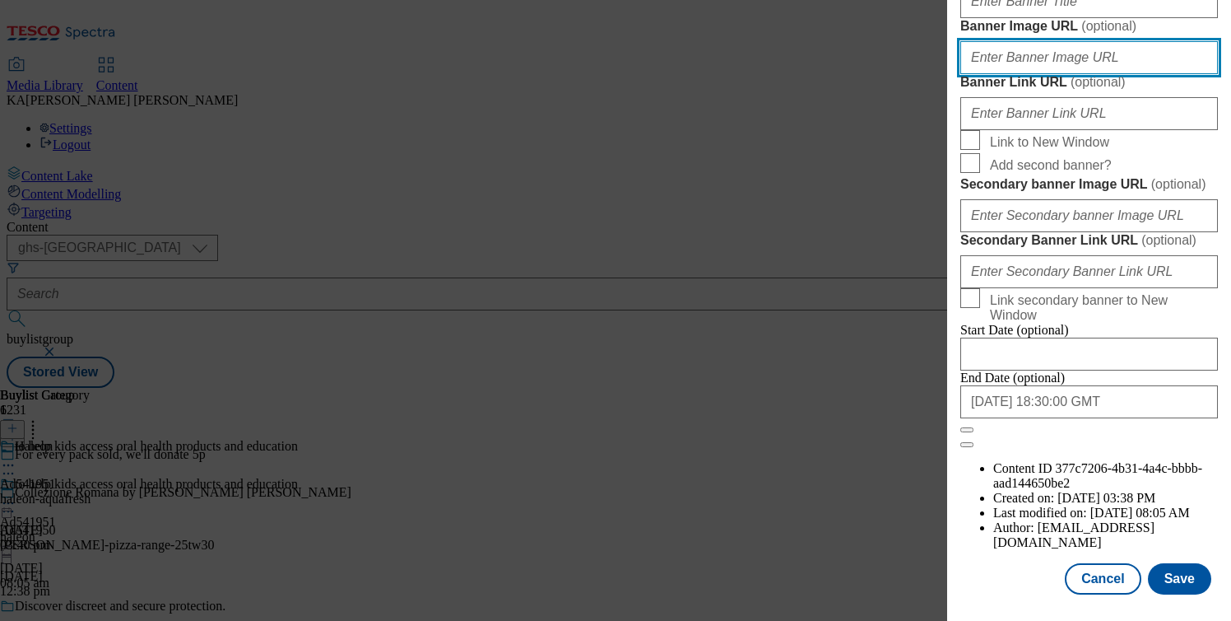
click at [990, 74] on input "Banner Image URL ( optional )" at bounding box center [1089, 57] width 258 height 33
paste input "https://digitalcontent.api.tesco.com/v2/media/ghs-mktg/5976a73d-575e-40f6-9cd5-…"
type input "https://digitalcontent.api.tesco.com/v2/media/ghs-mktg/5976a73d-575e-40f6-9cd5-…"
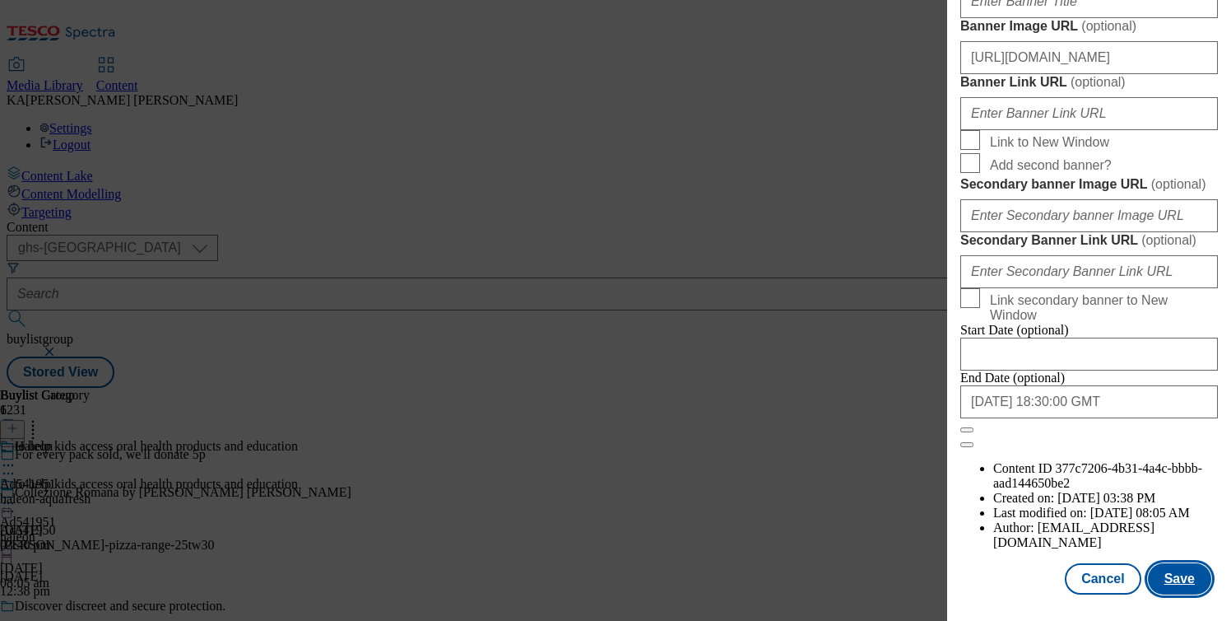
click at [1182, 563] on button "Save" at bounding box center [1179, 578] width 63 height 31
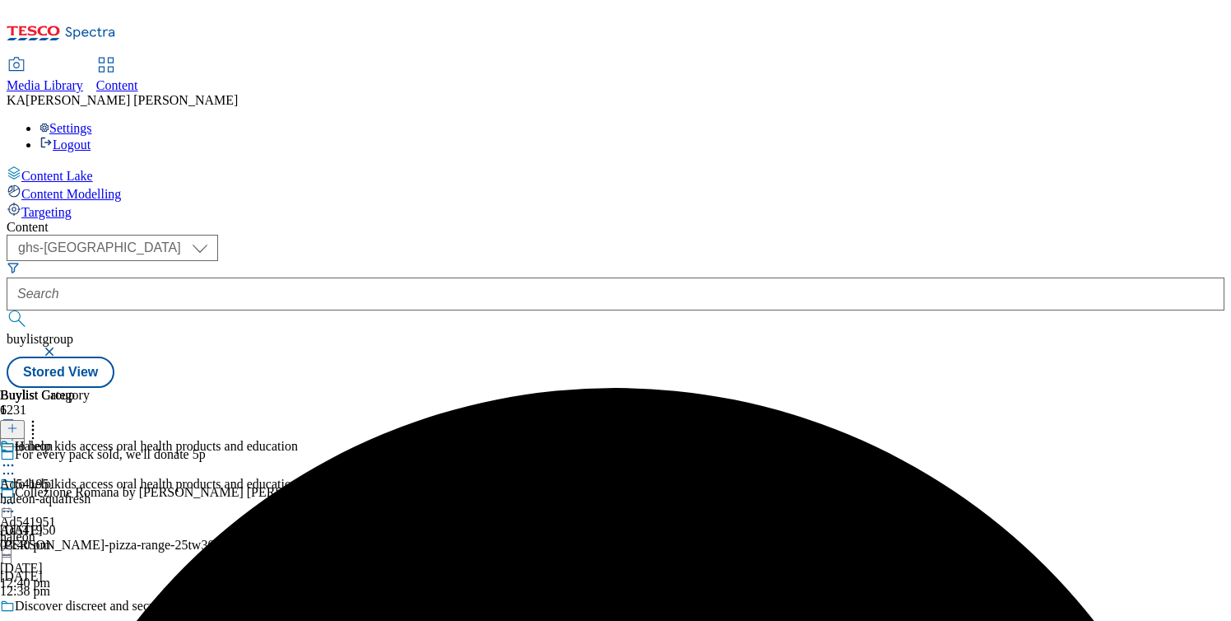
click at [16, 495] on icon at bounding box center [8, 503] width 16 height 16
click at [298, 603] on li "Preview" at bounding box center [165, 612] width 265 height 19
click at [16, 495] on icon at bounding box center [8, 503] width 16 height 16
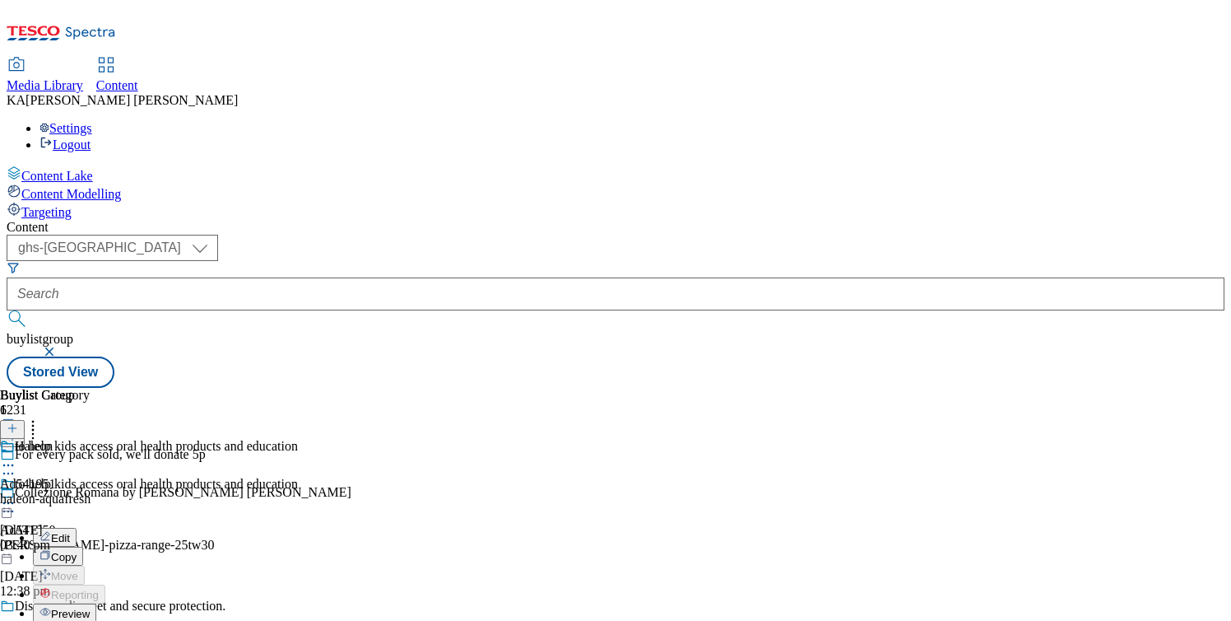
click at [90, 607] on span "Preview" at bounding box center [70, 613] width 39 height 12
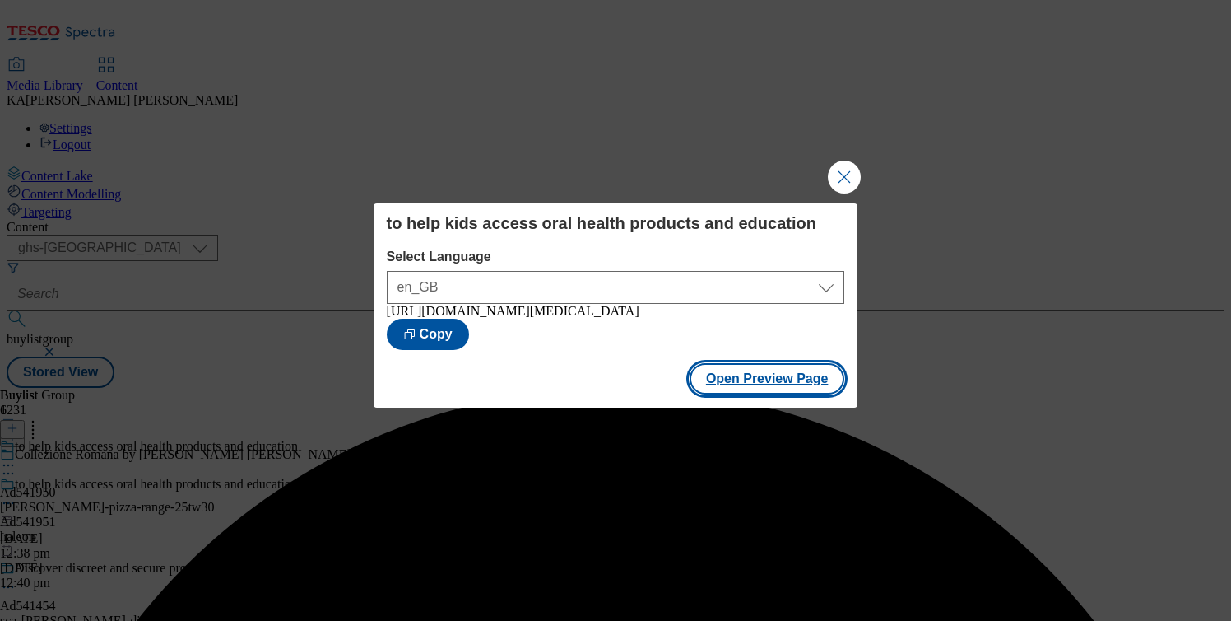
click at [721, 387] on button "Open Preview Page" at bounding box center [768, 378] width 156 height 31
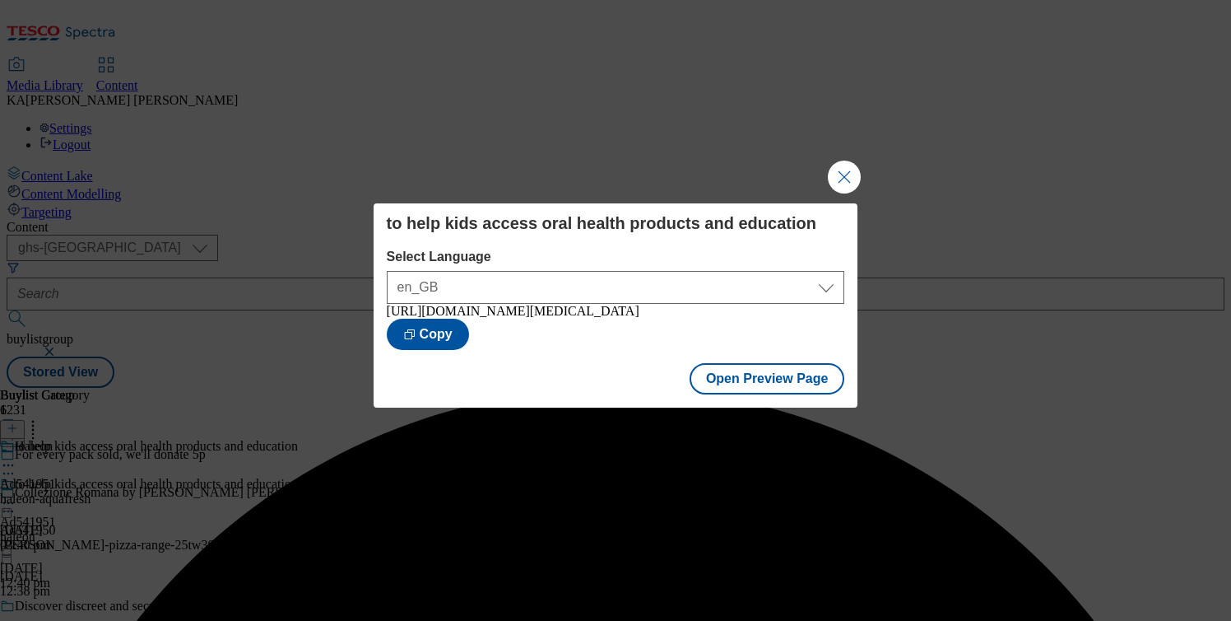
click at [823, 170] on div "to help kids access oral health products and education Select Language en_GB en…" at bounding box center [615, 310] width 1231 height 621
click at [840, 170] on button "Close Modal" at bounding box center [844, 176] width 33 height 33
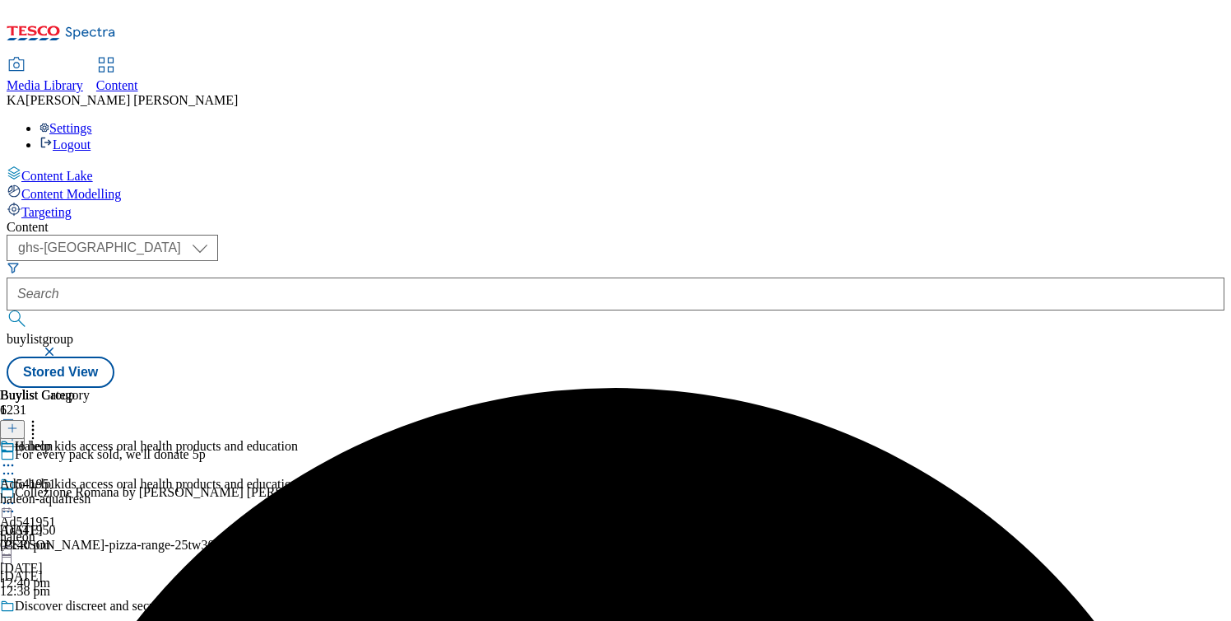
click at [16, 495] on icon at bounding box center [8, 503] width 16 height 16
